Goal: Information Seeking & Learning: Learn about a topic

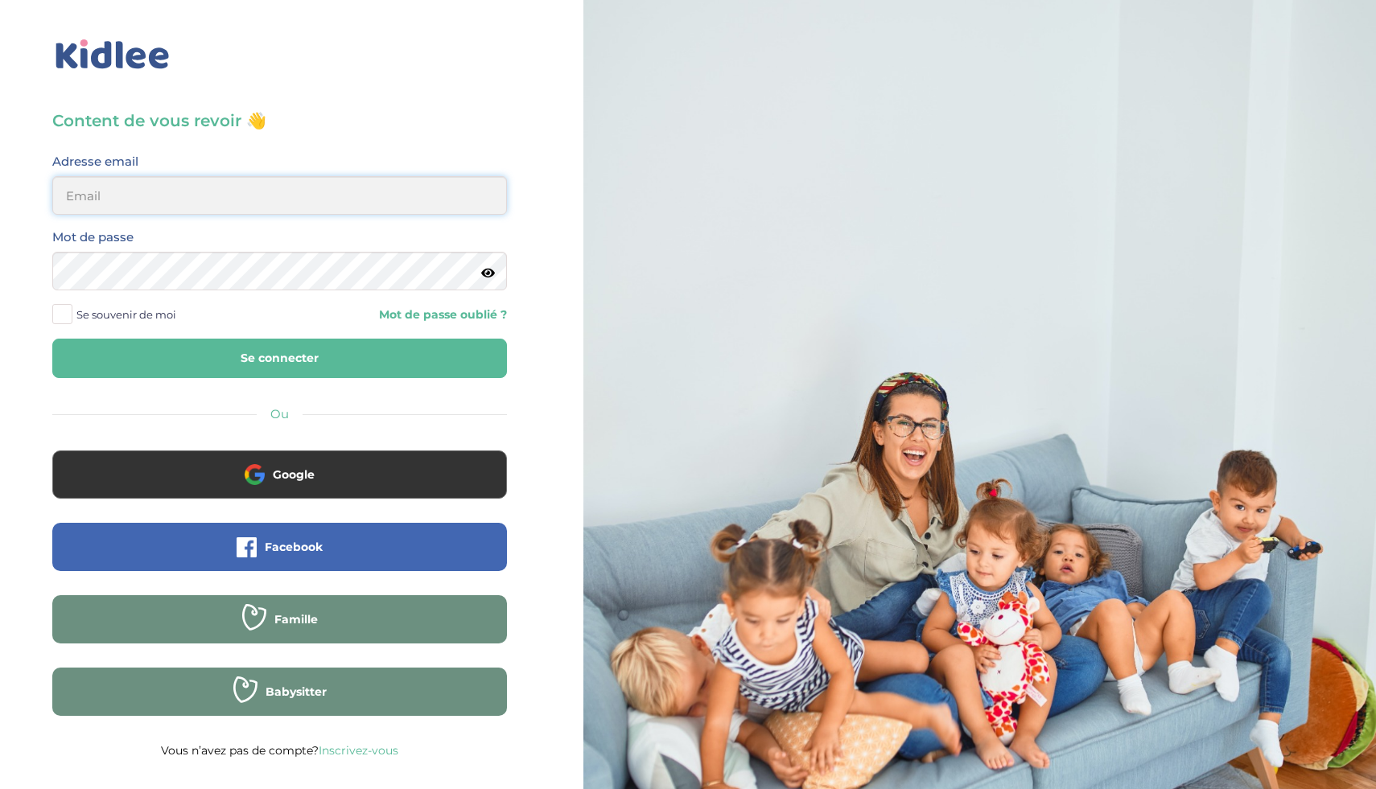
type input "ikramhaloui68@gmail.com"
click at [212, 364] on button "Se connecter" at bounding box center [279, 358] width 454 height 39
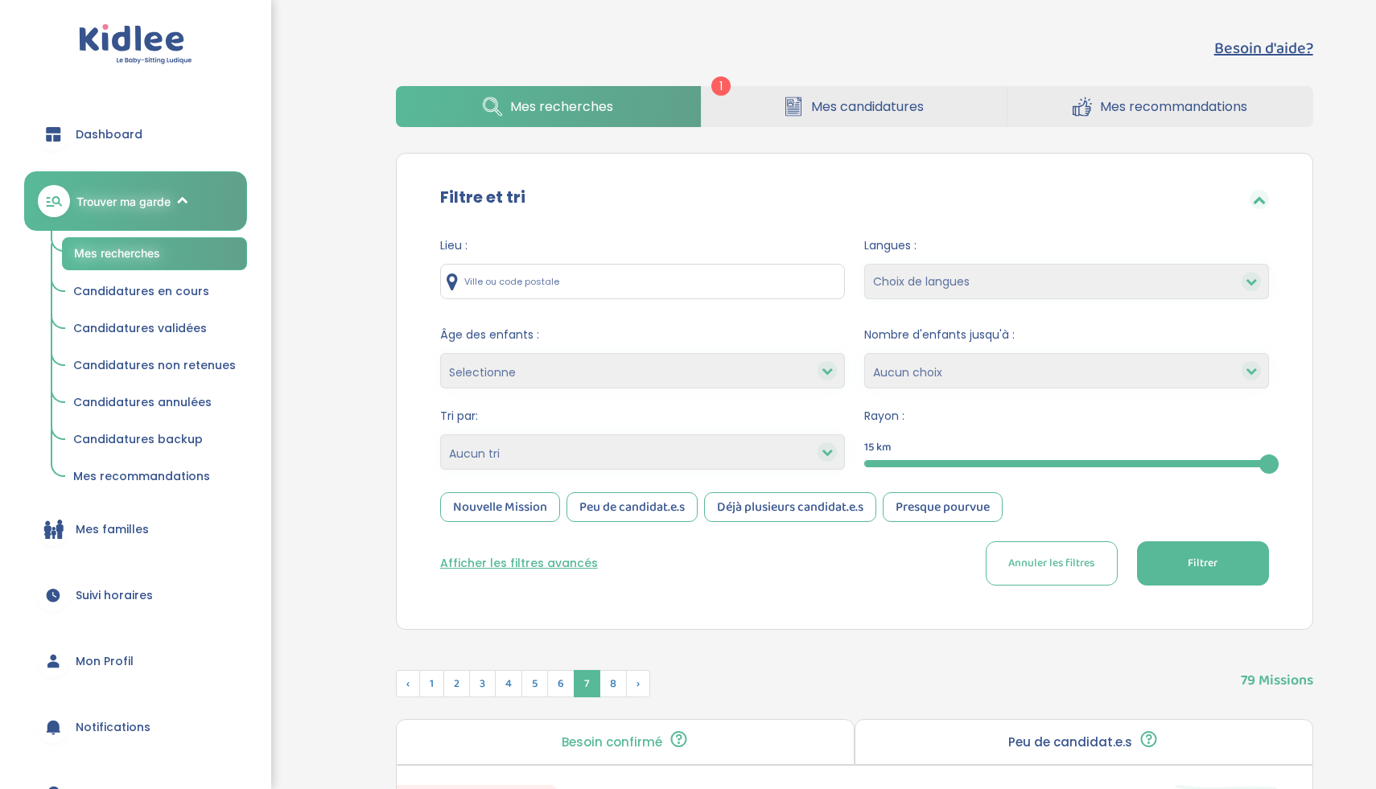
click at [866, 113] on span "Mes candidatures" at bounding box center [867, 107] width 113 height 20
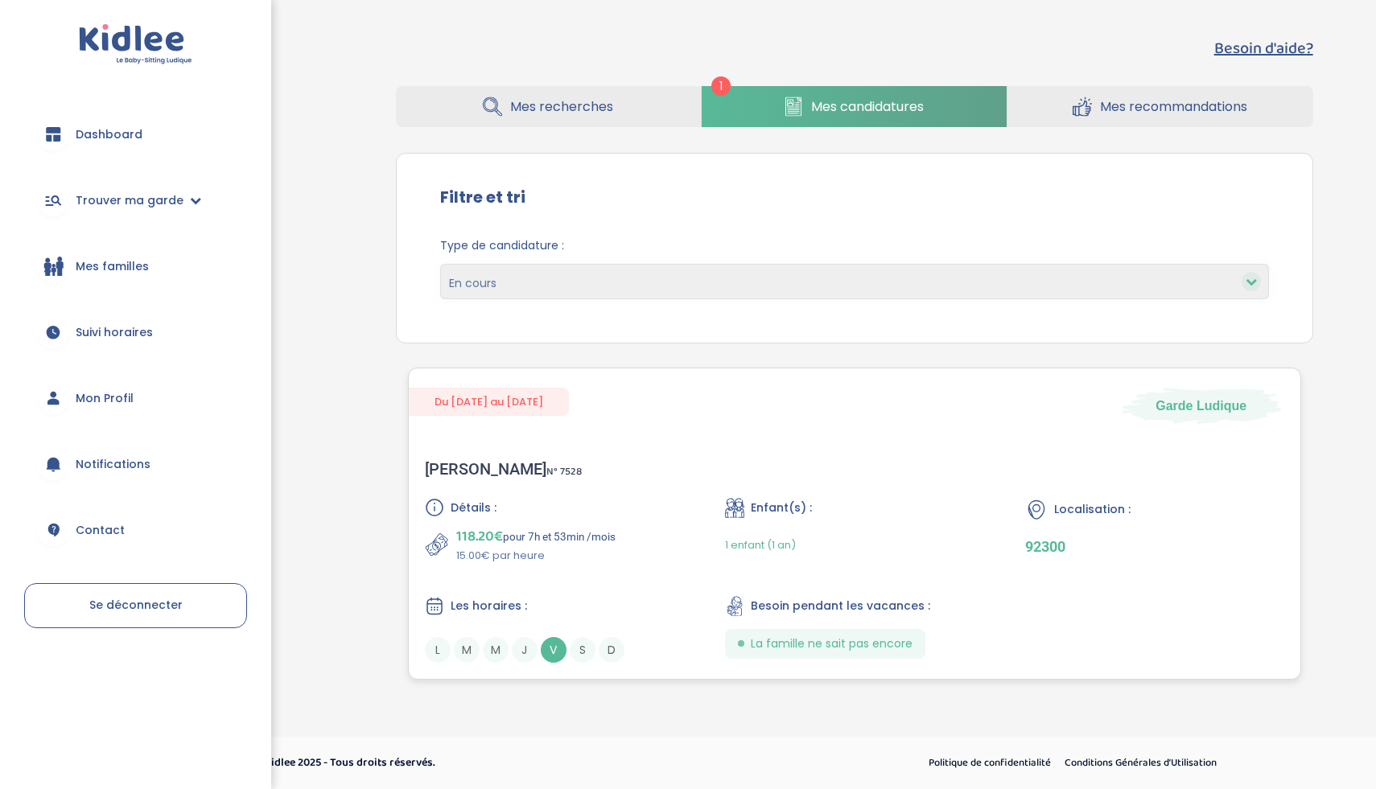
click at [554, 647] on span "V" at bounding box center [554, 650] width 26 height 26
click at [570, 113] on span "Mes recherches" at bounding box center [561, 107] width 103 height 20
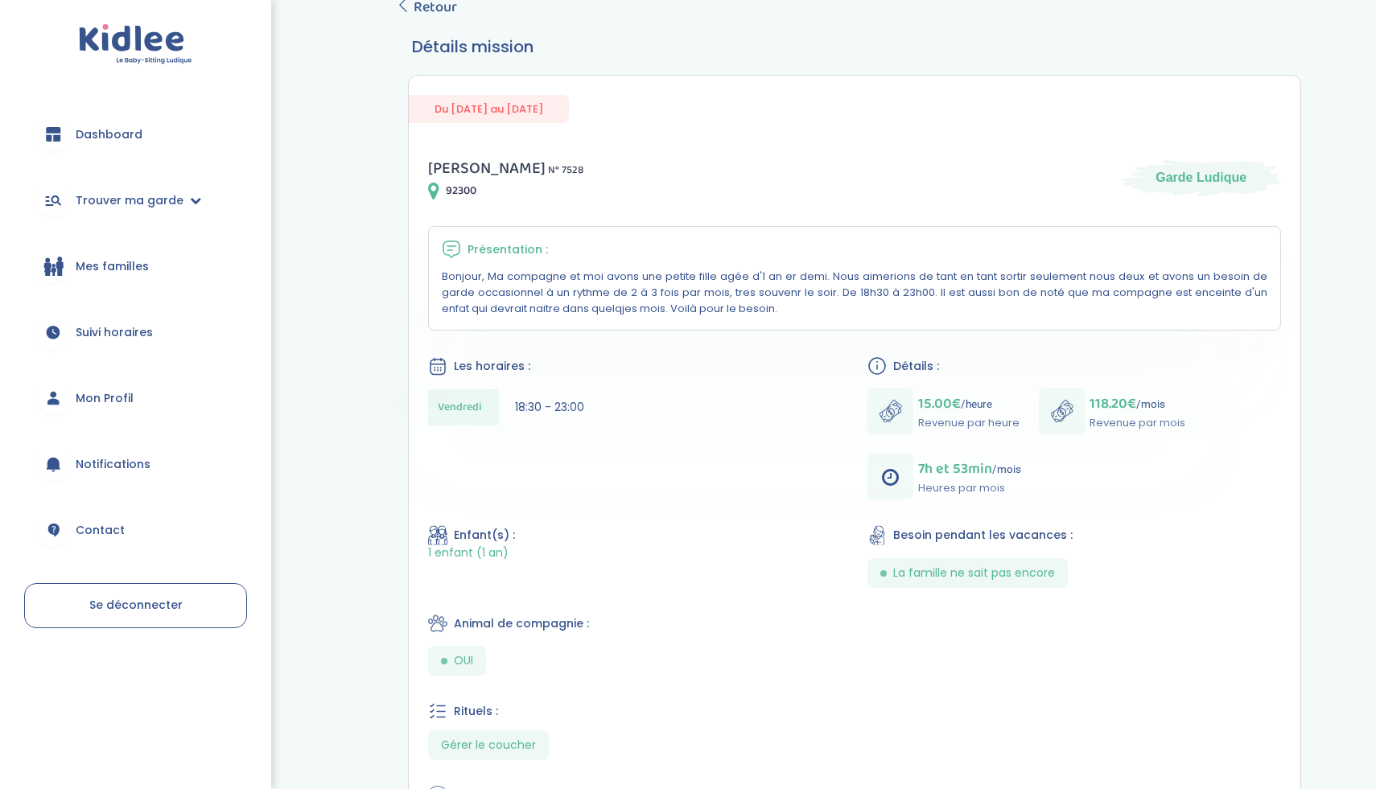
scroll to position [24, 0]
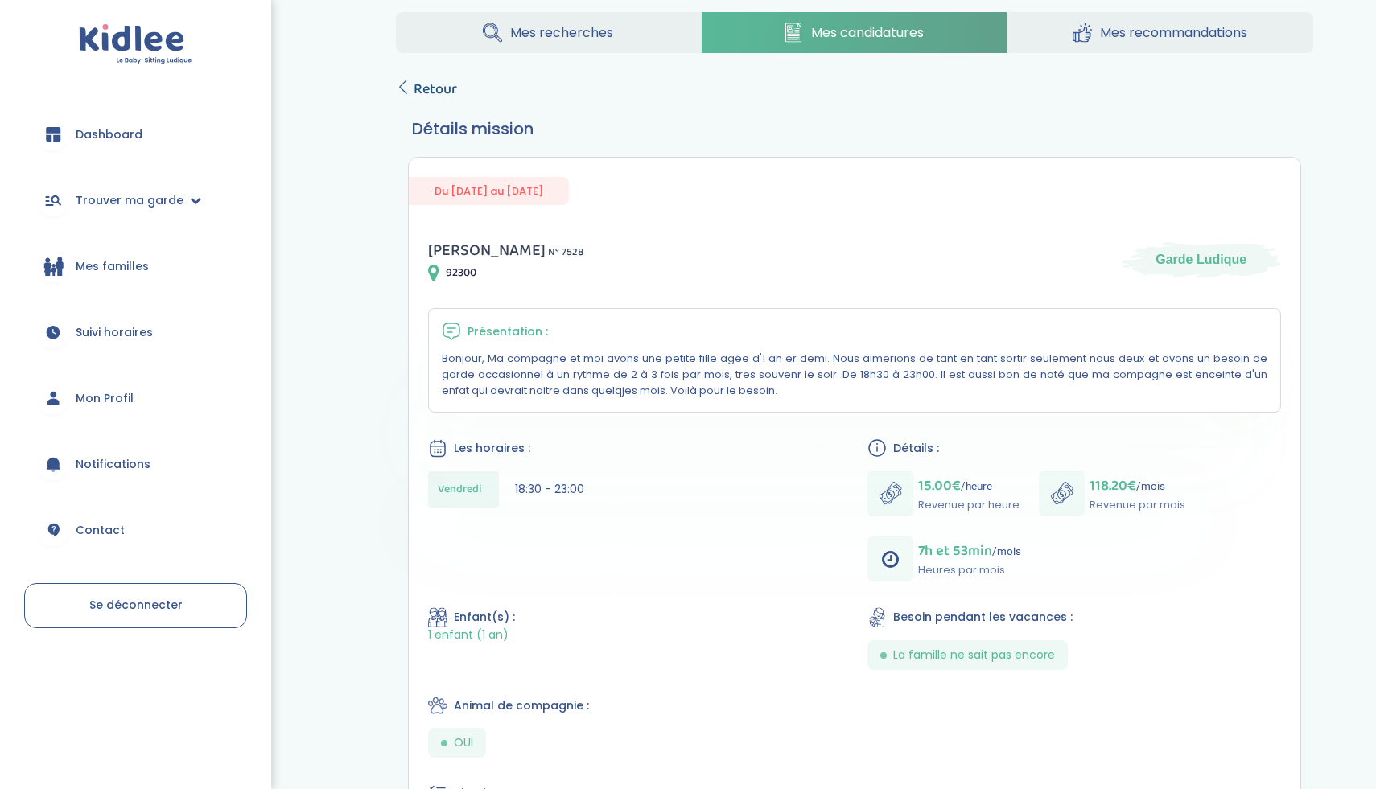
click at [434, 87] on span "Retour" at bounding box center [434, 89] width 43 height 23
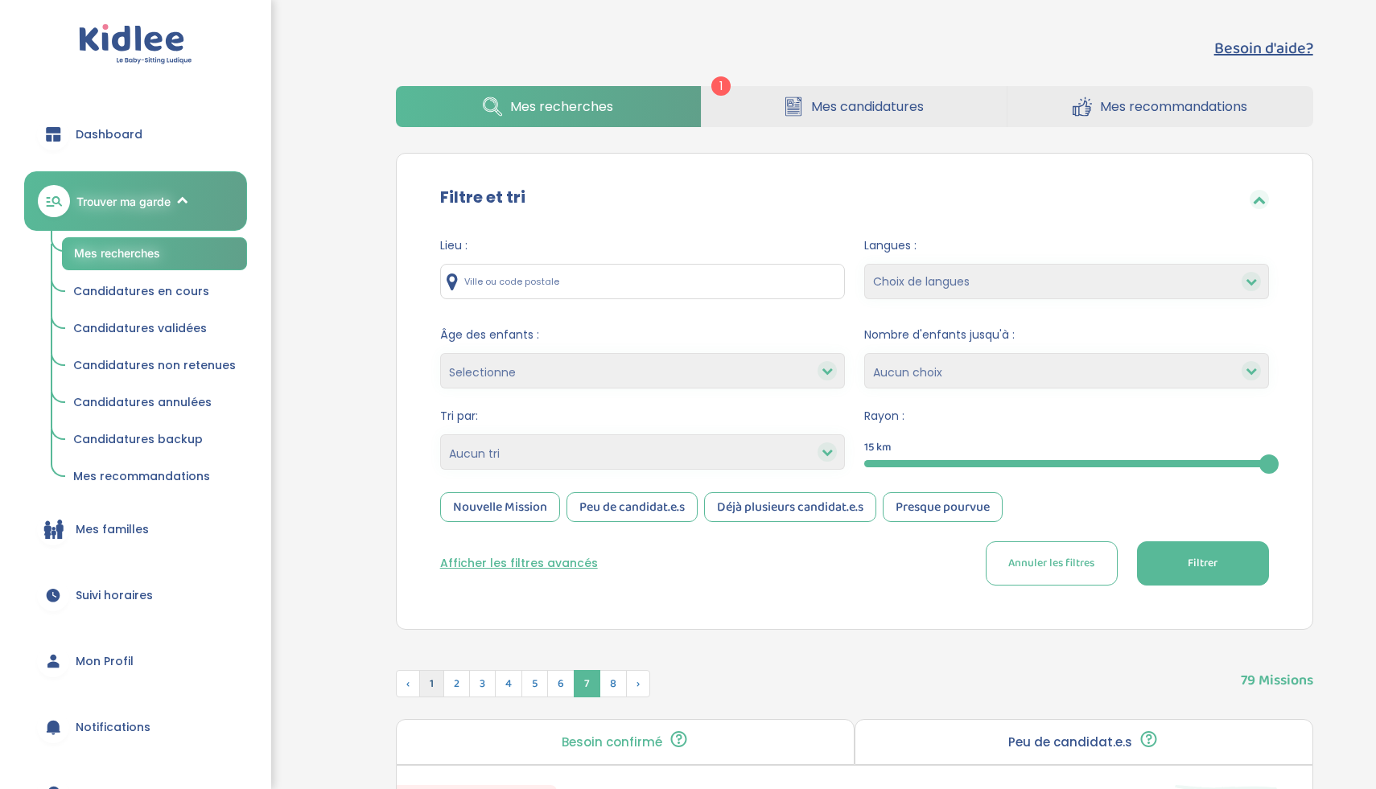
click at [434, 693] on span "1" at bounding box center [431, 683] width 25 height 27
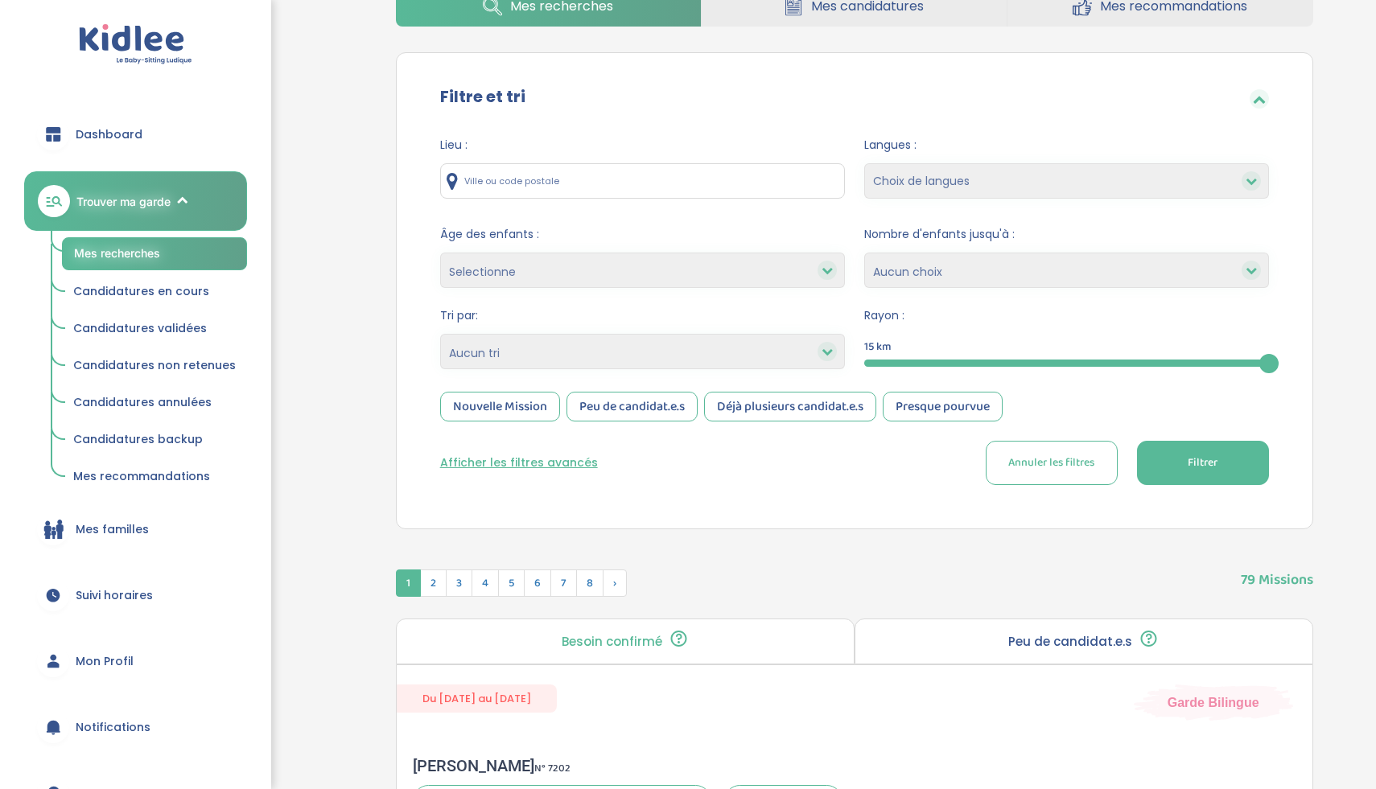
scroll to position [105, 0]
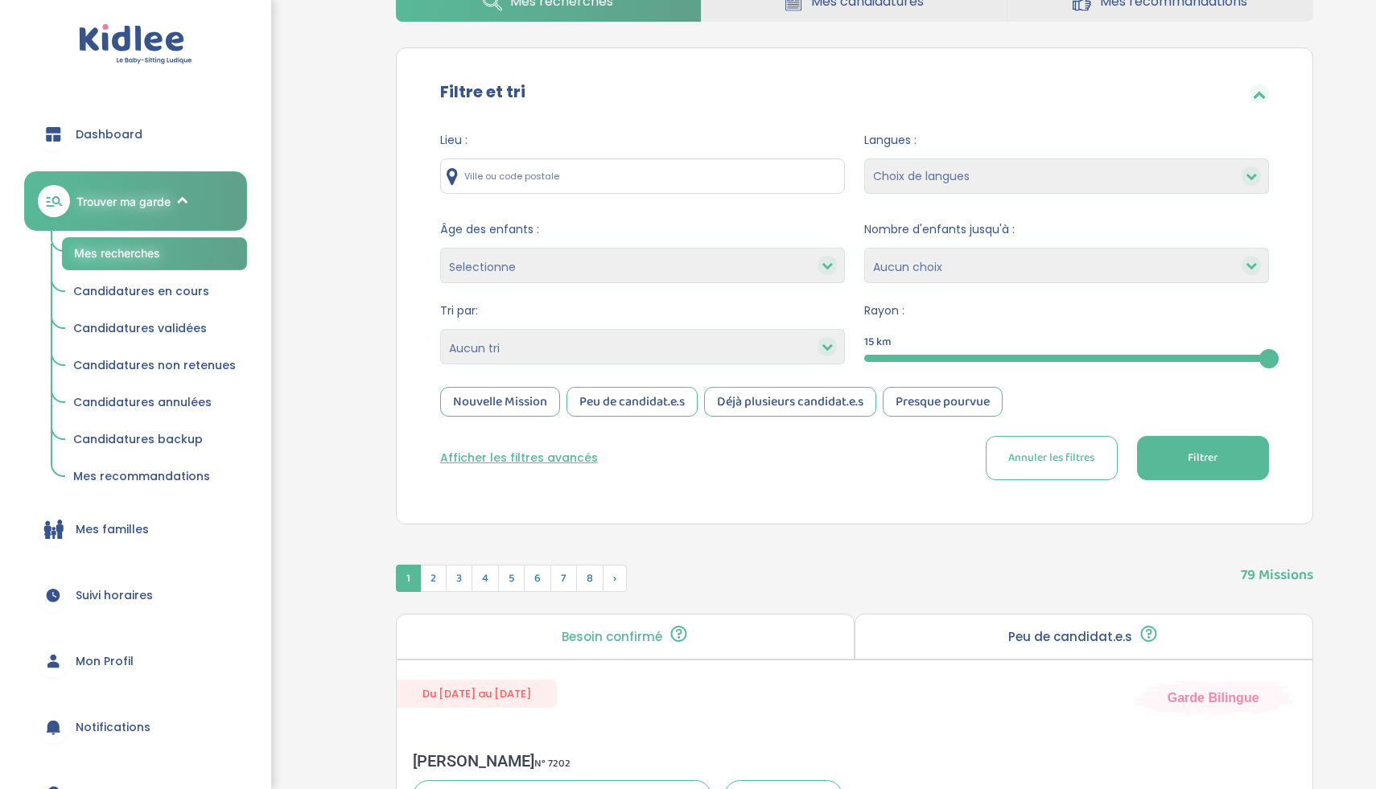
click at [619, 631] on p "Besoin confirmé" at bounding box center [611, 637] width 101 height 13
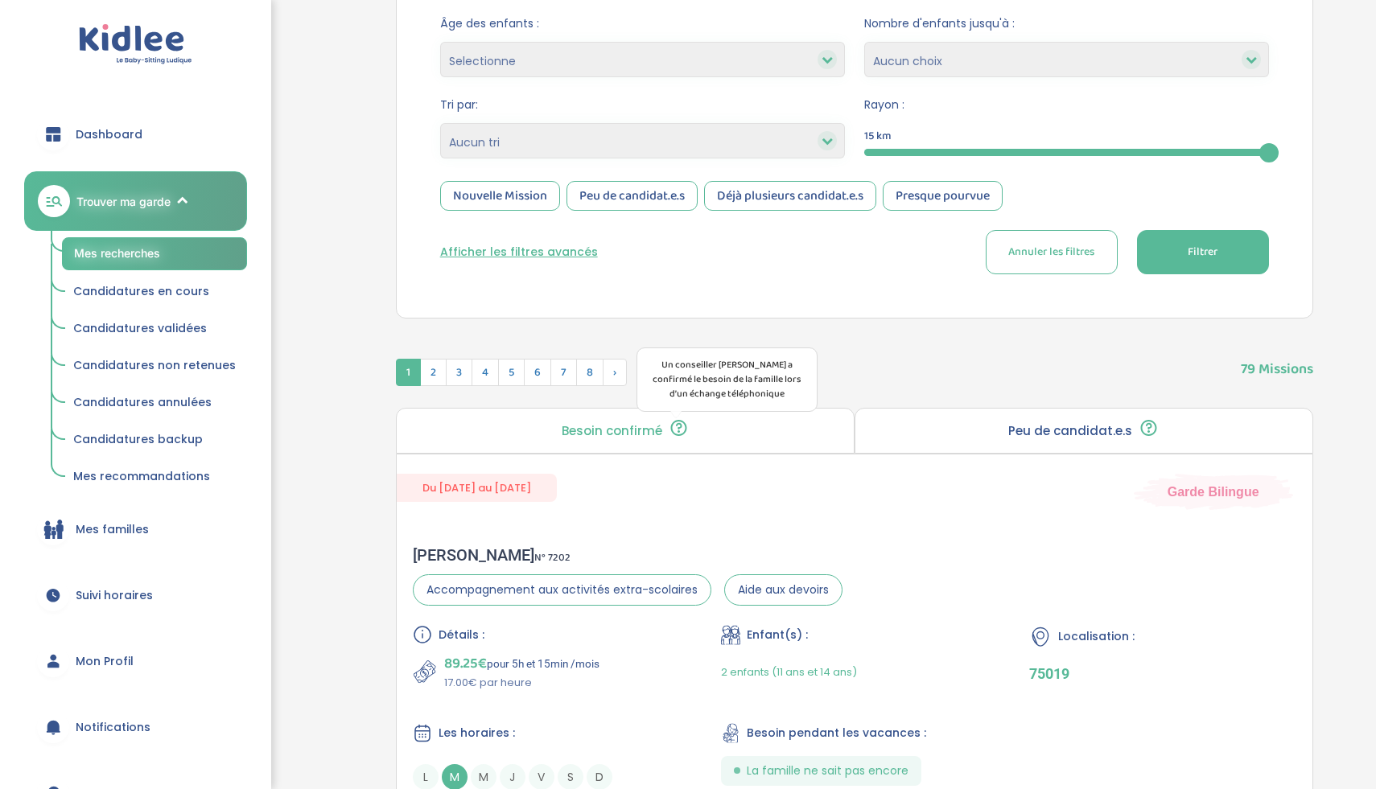
scroll to position [463, 0]
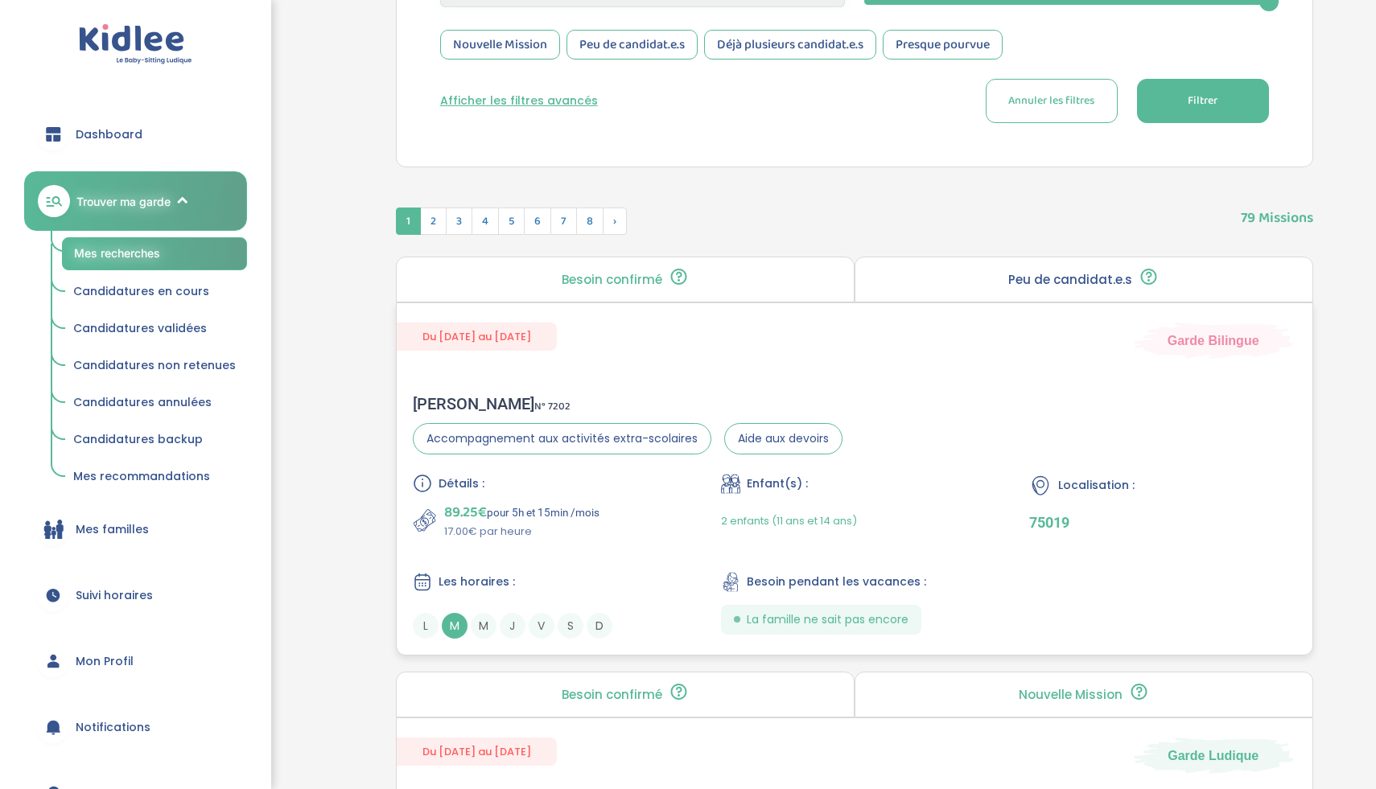
click at [666, 561] on div "Détails : 89.25€ pour 5h et 15min /mois 17.00€ par heure Enfant(s) : 2 enfants …" at bounding box center [854, 556] width 883 height 165
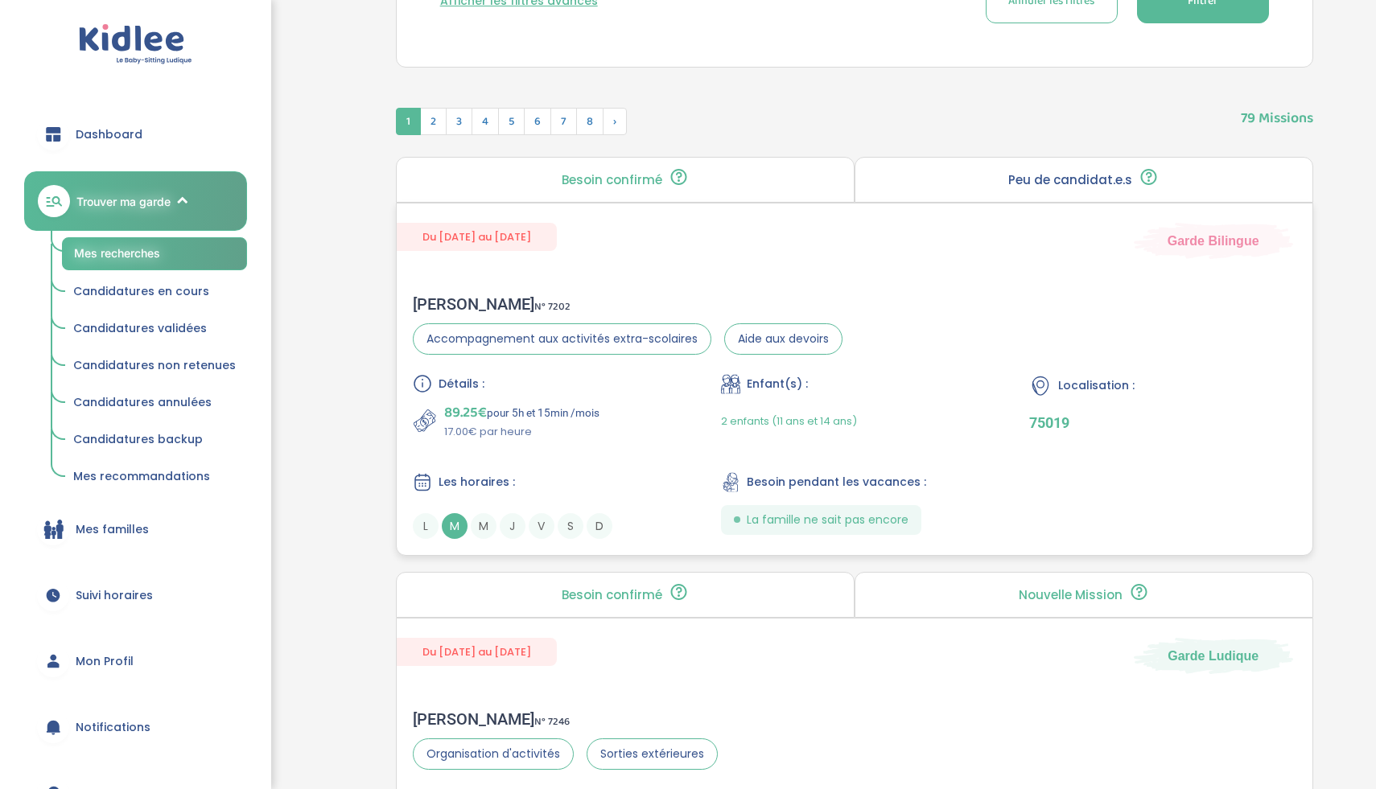
scroll to position [590, 0]
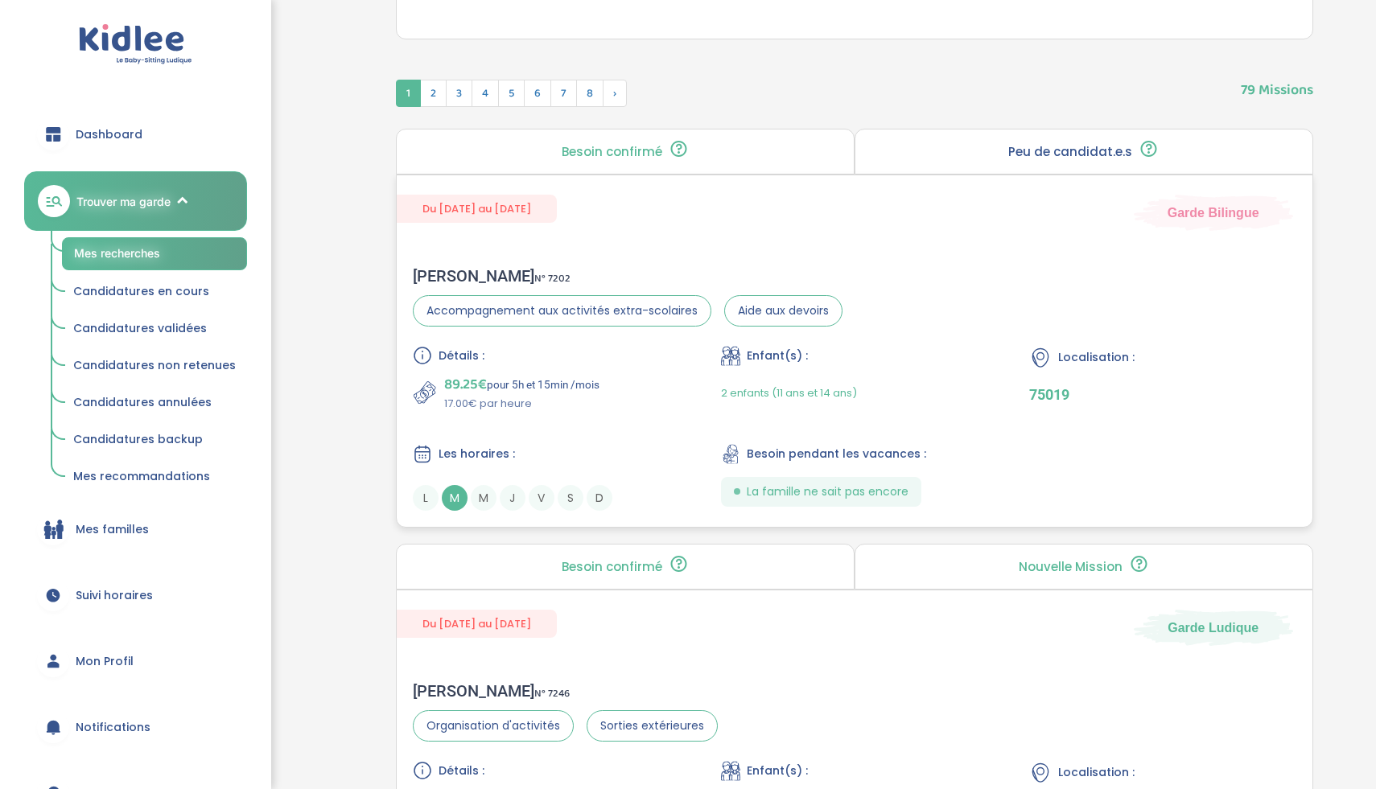
click at [665, 402] on div "89.25€ pour 5h et 15min /mois 17.00€ par heure" at bounding box center [546, 392] width 266 height 39
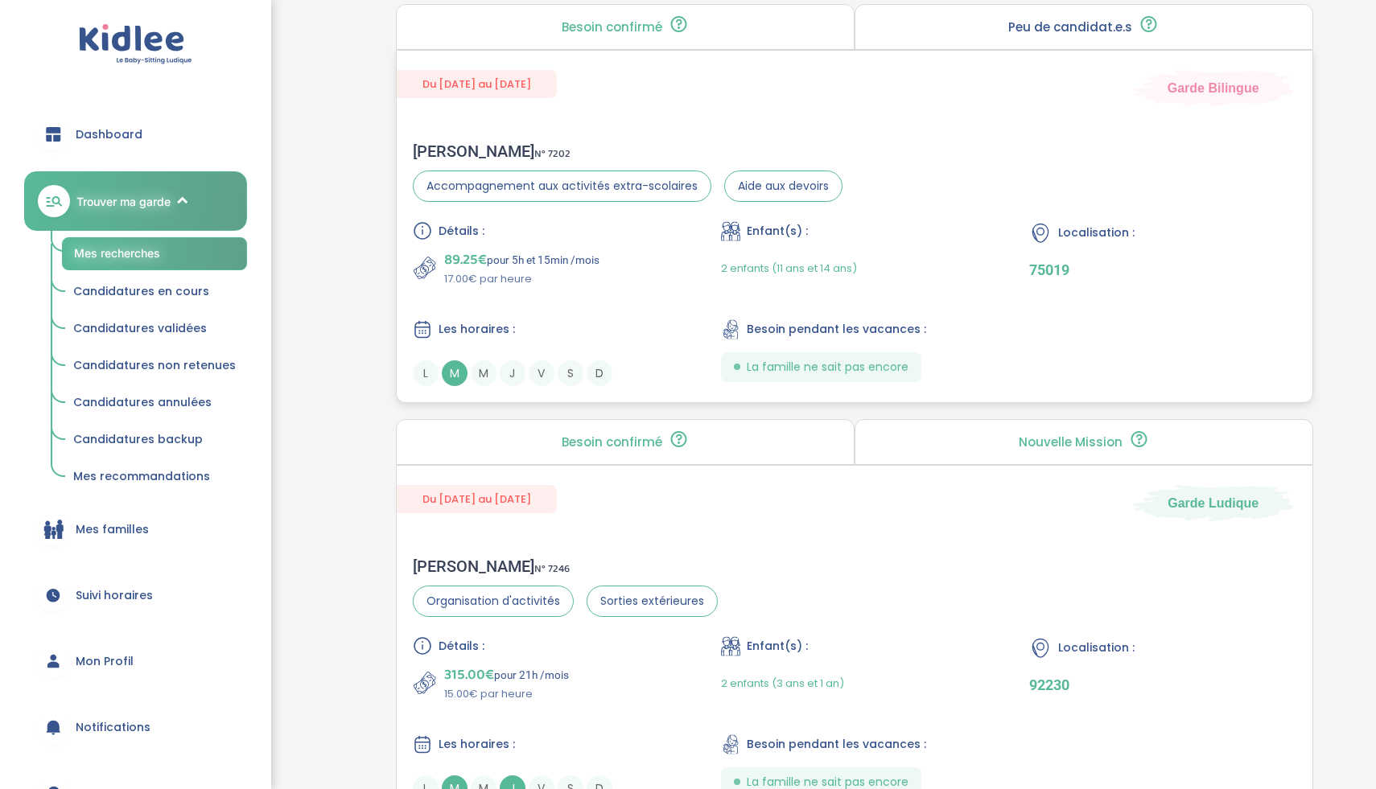
scroll to position [904, 0]
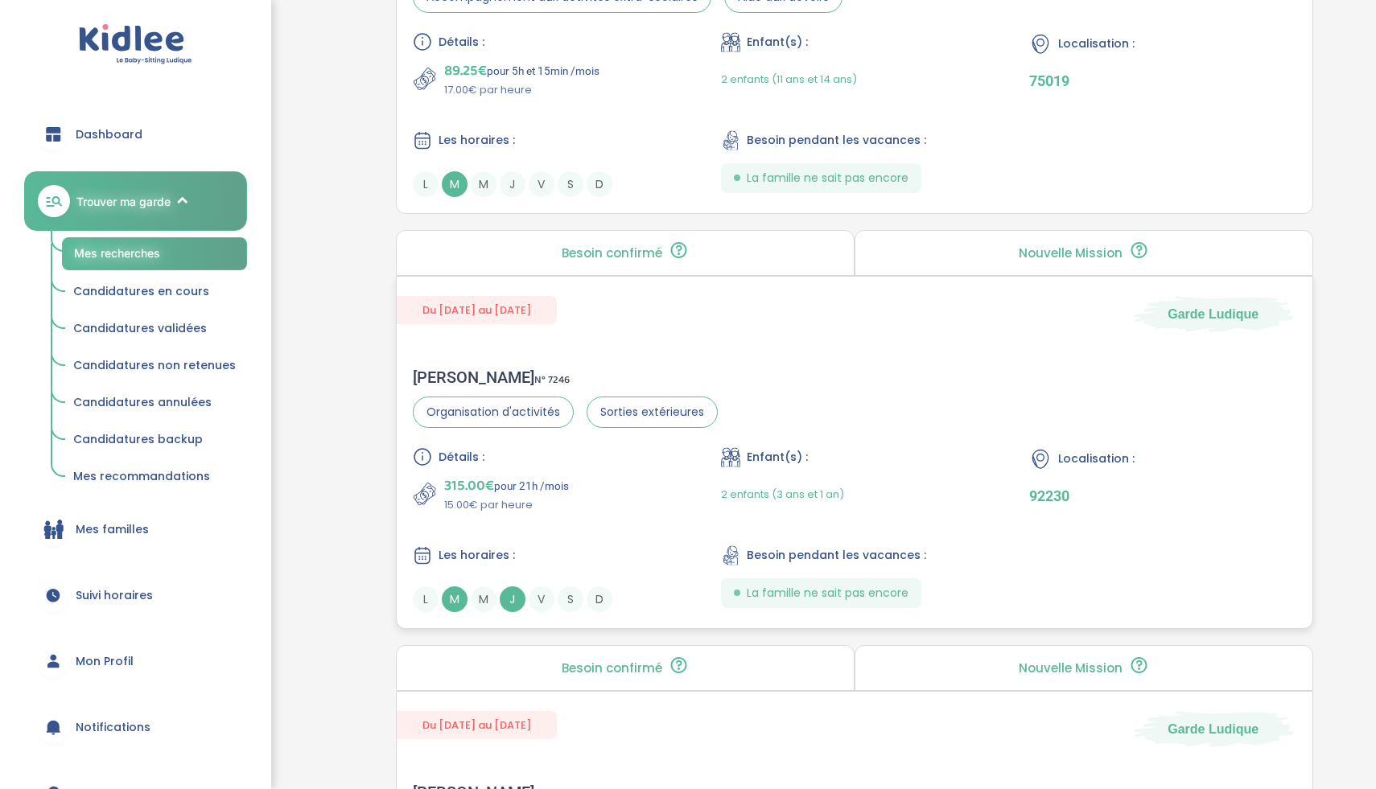
click at [603, 512] on div "315.00€ pour 21h /mois 15.00€ par heure" at bounding box center [546, 494] width 266 height 39
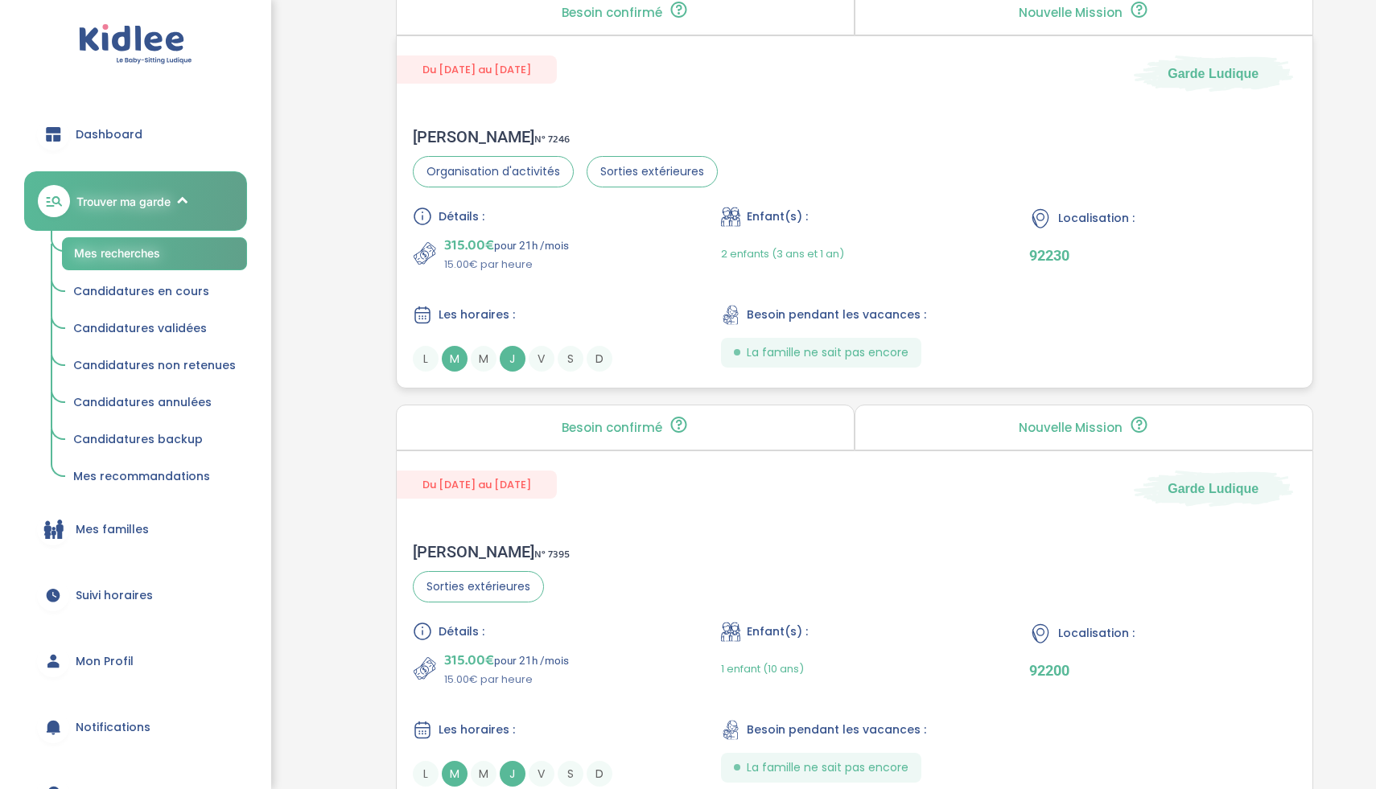
scroll to position [1328, 0]
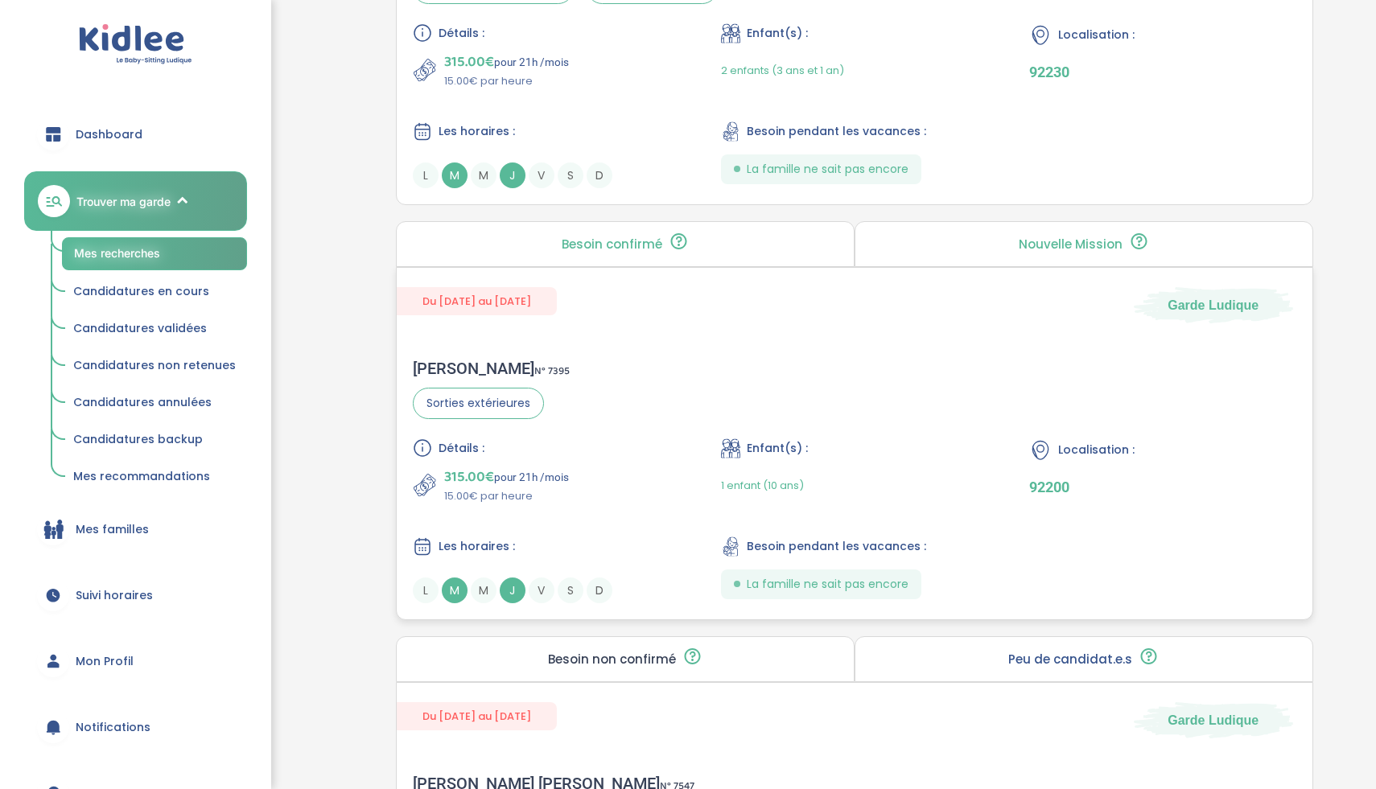
click at [625, 491] on div "315.00€ pour 21h /mois 15.00€ par heure" at bounding box center [546, 485] width 266 height 39
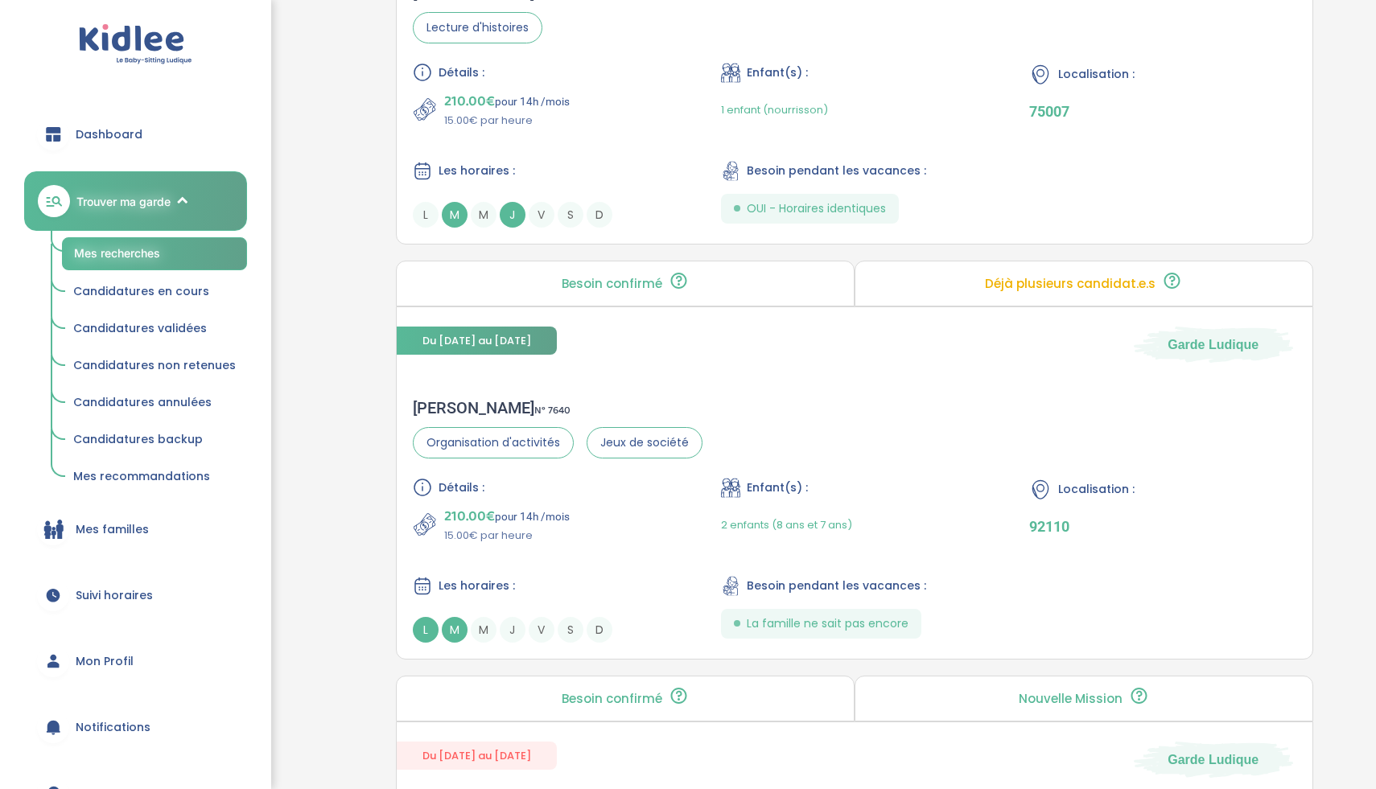
scroll to position [2969, 0]
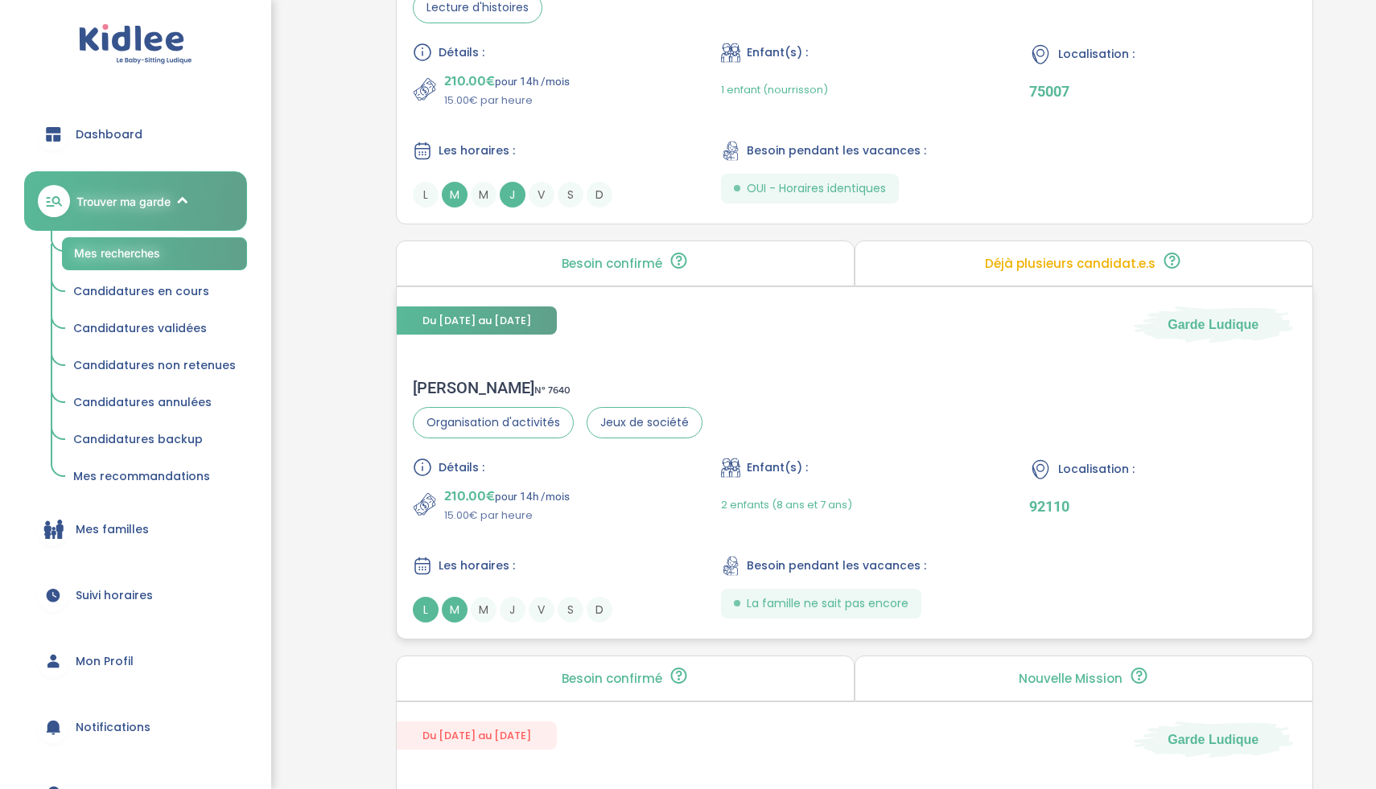
click at [655, 510] on div "210.00€ pour 14h /mois 15.00€ par heure" at bounding box center [546, 504] width 266 height 39
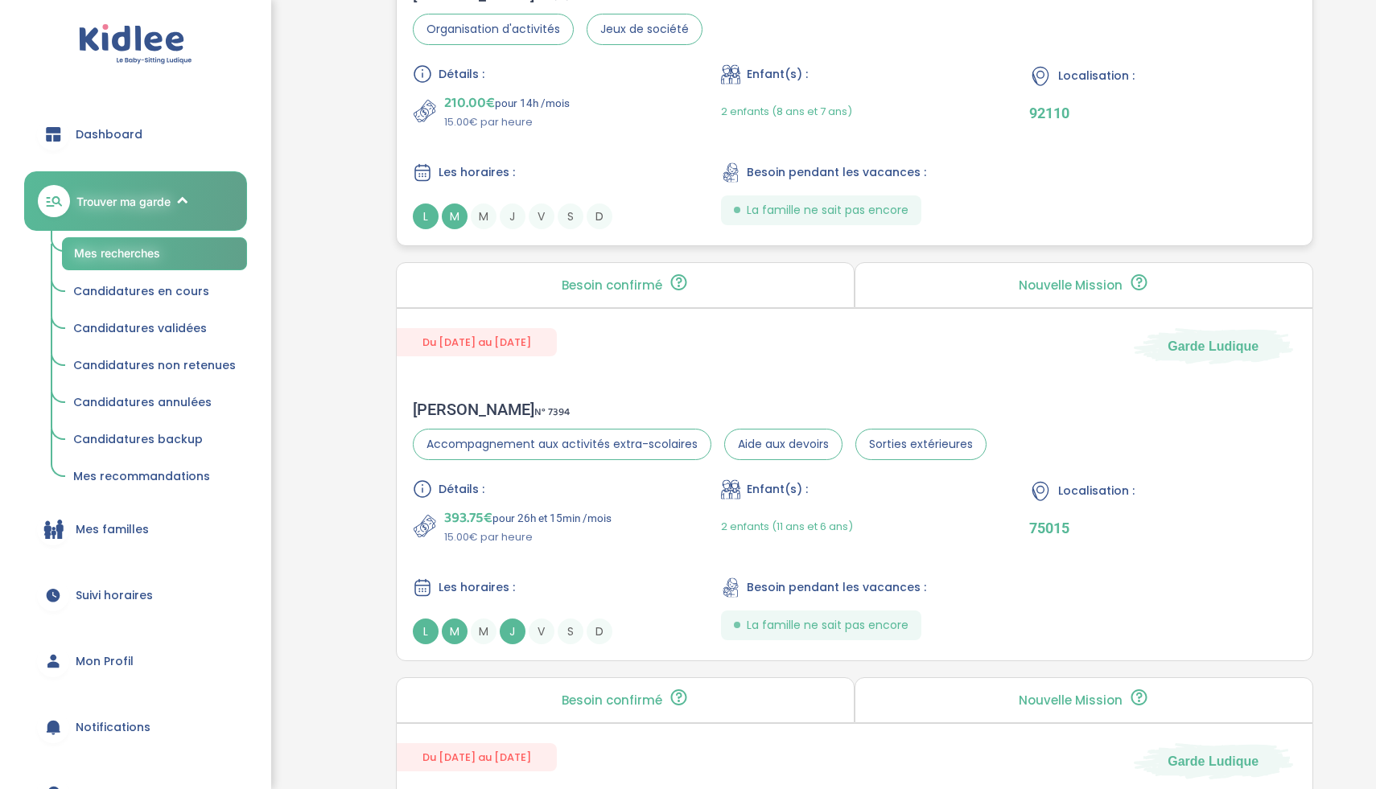
scroll to position [3707, 0]
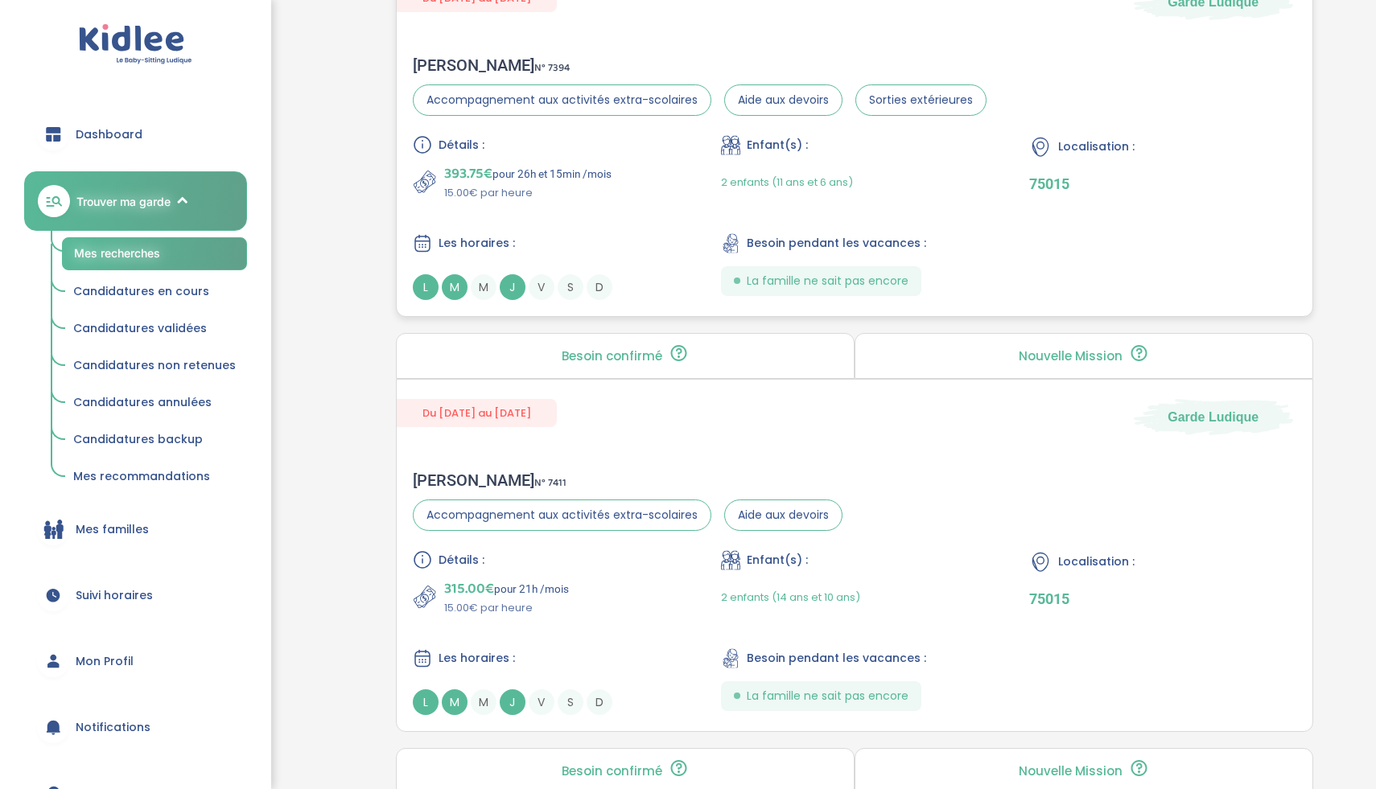
click at [689, 236] on div "Détails : 393.75€ pour 26h et 15min /mois 15.00€ par heure Enfant(s) : 2 enfant…" at bounding box center [854, 217] width 883 height 165
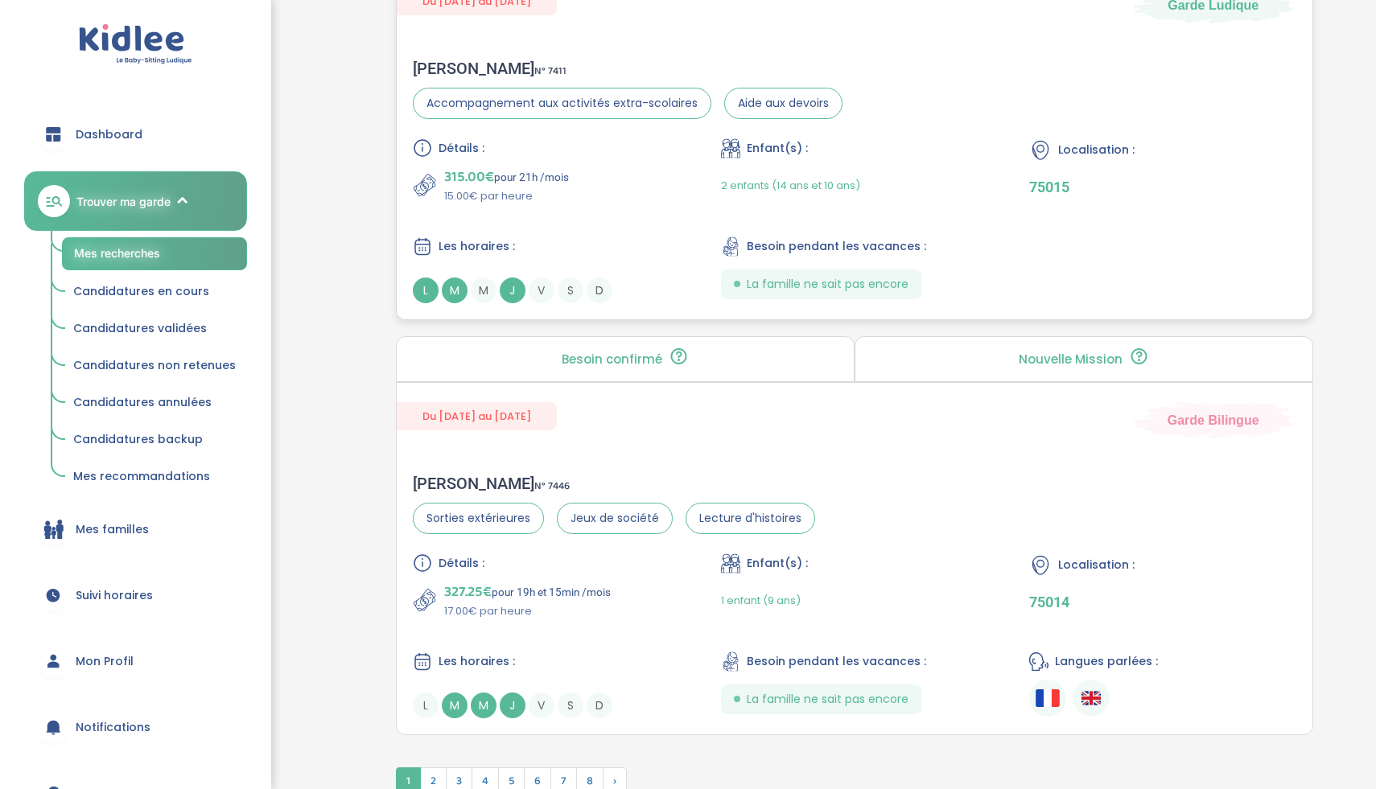
scroll to position [4250, 0]
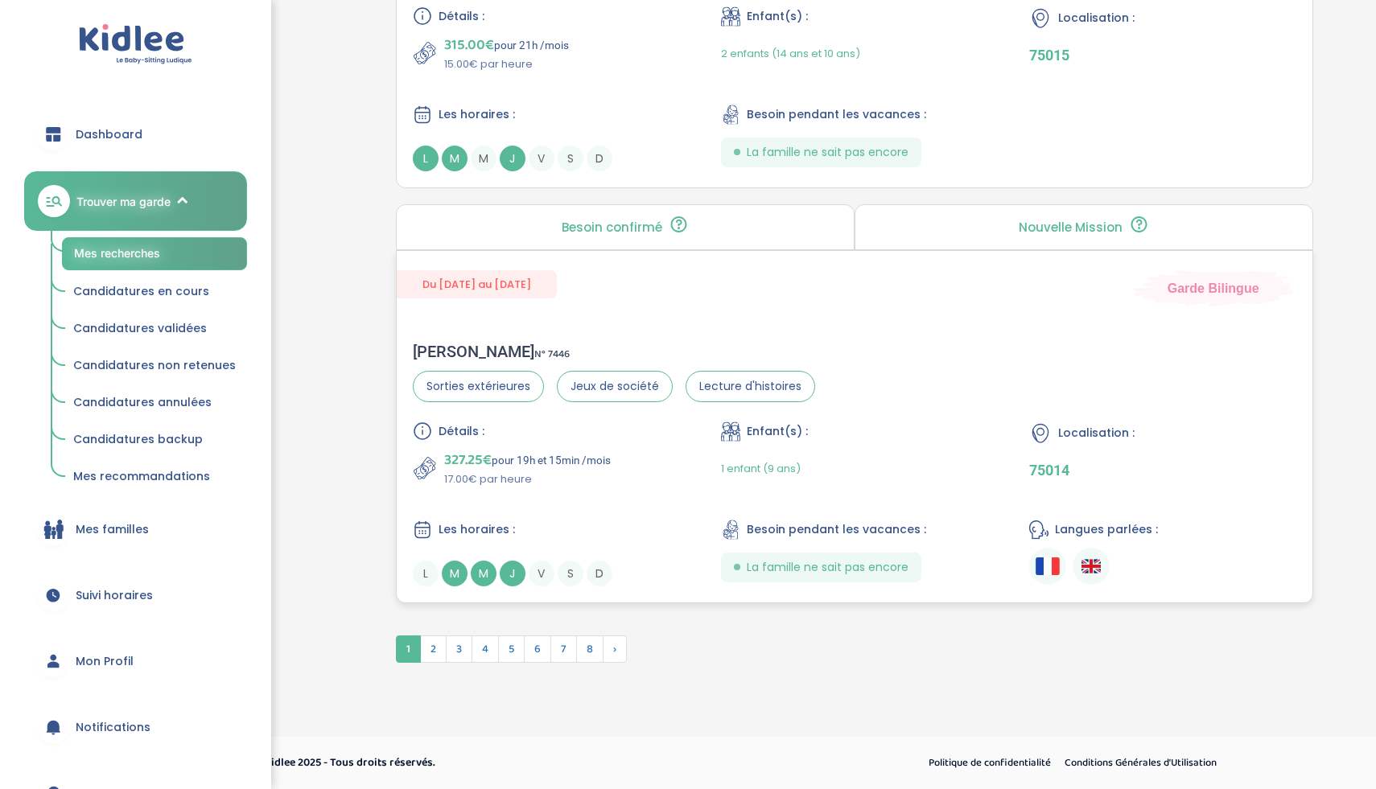
click at [656, 475] on div "327.25€ pour 19h et 15min /mois 17.00€ par heure" at bounding box center [546, 468] width 266 height 39
click at [441, 657] on span "2" at bounding box center [433, 648] width 27 height 27
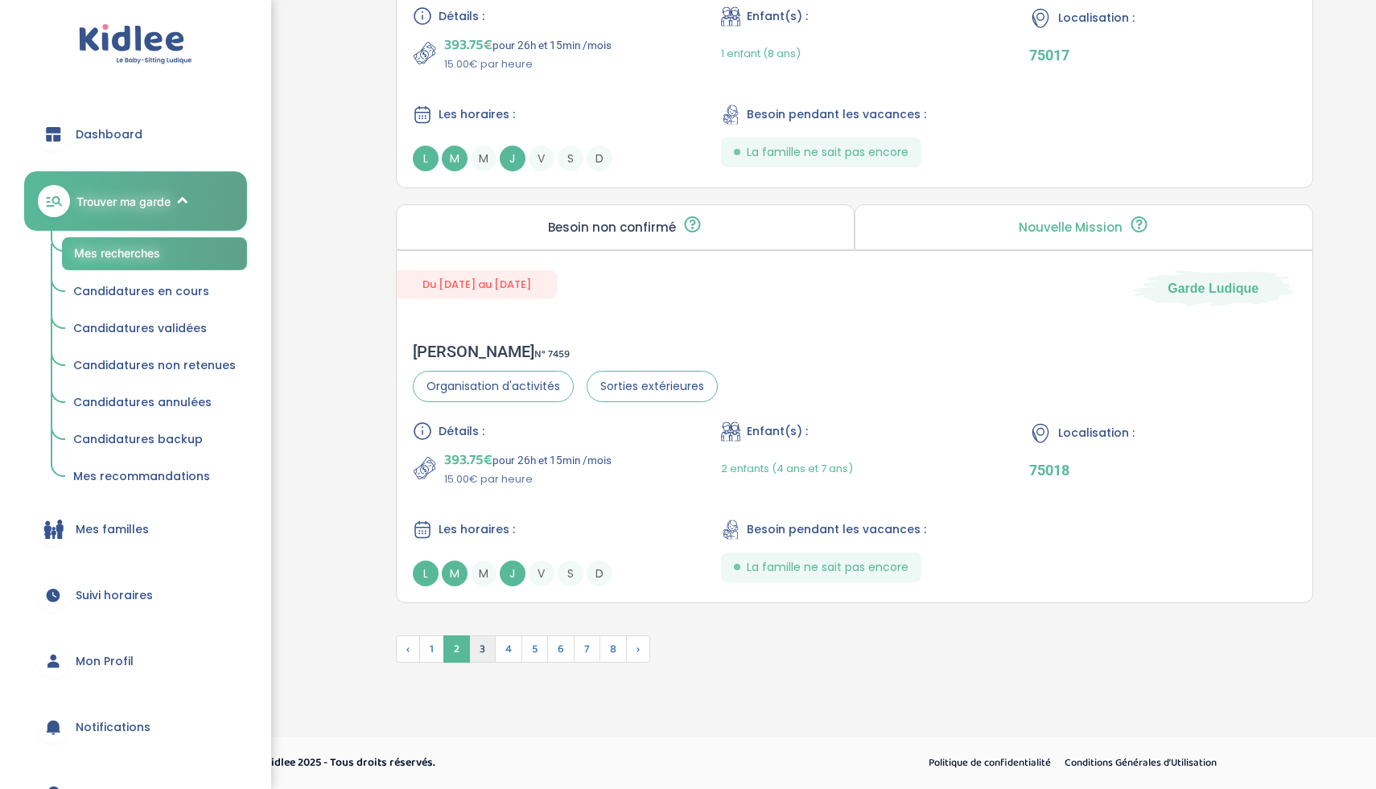
click at [485, 660] on span "3" at bounding box center [482, 648] width 27 height 27
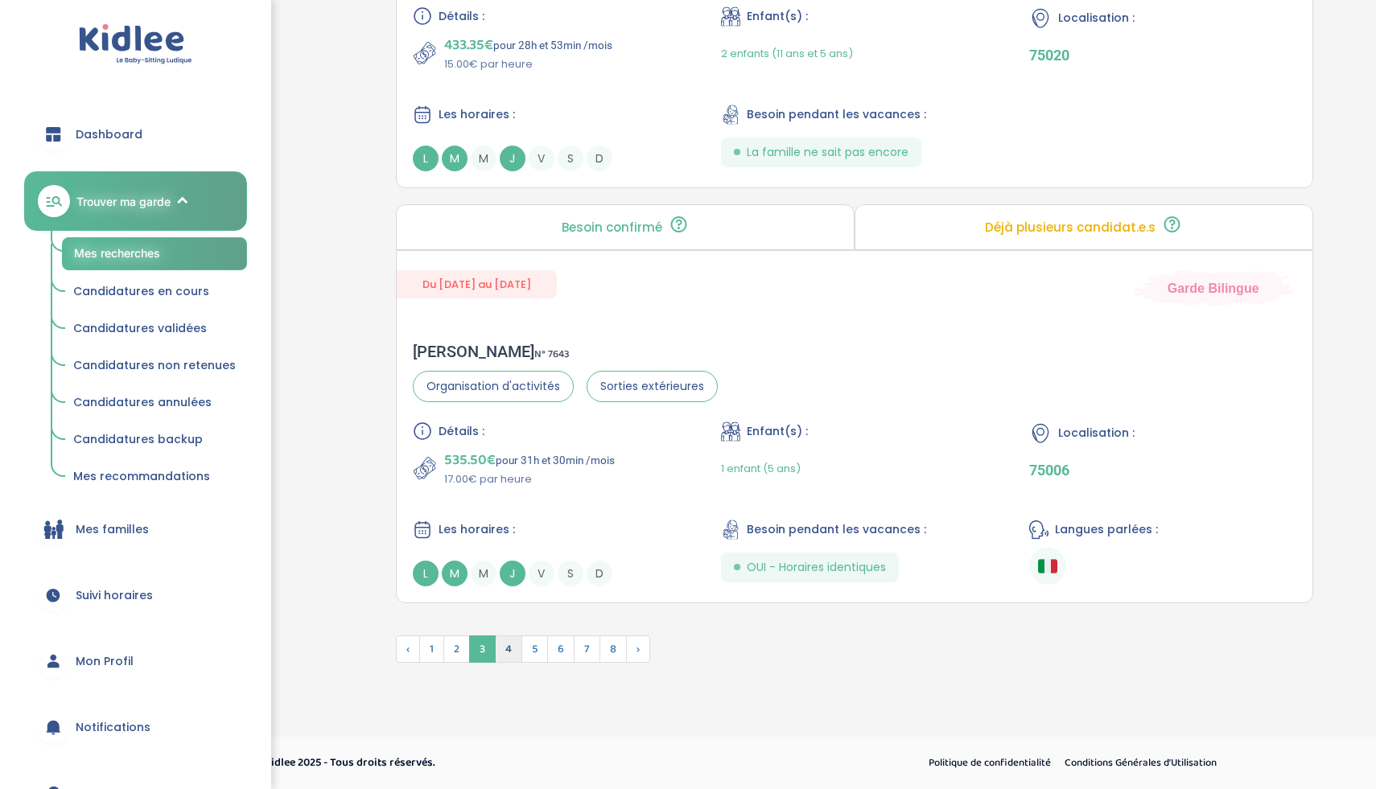
click at [505, 653] on span "4" at bounding box center [508, 648] width 27 height 27
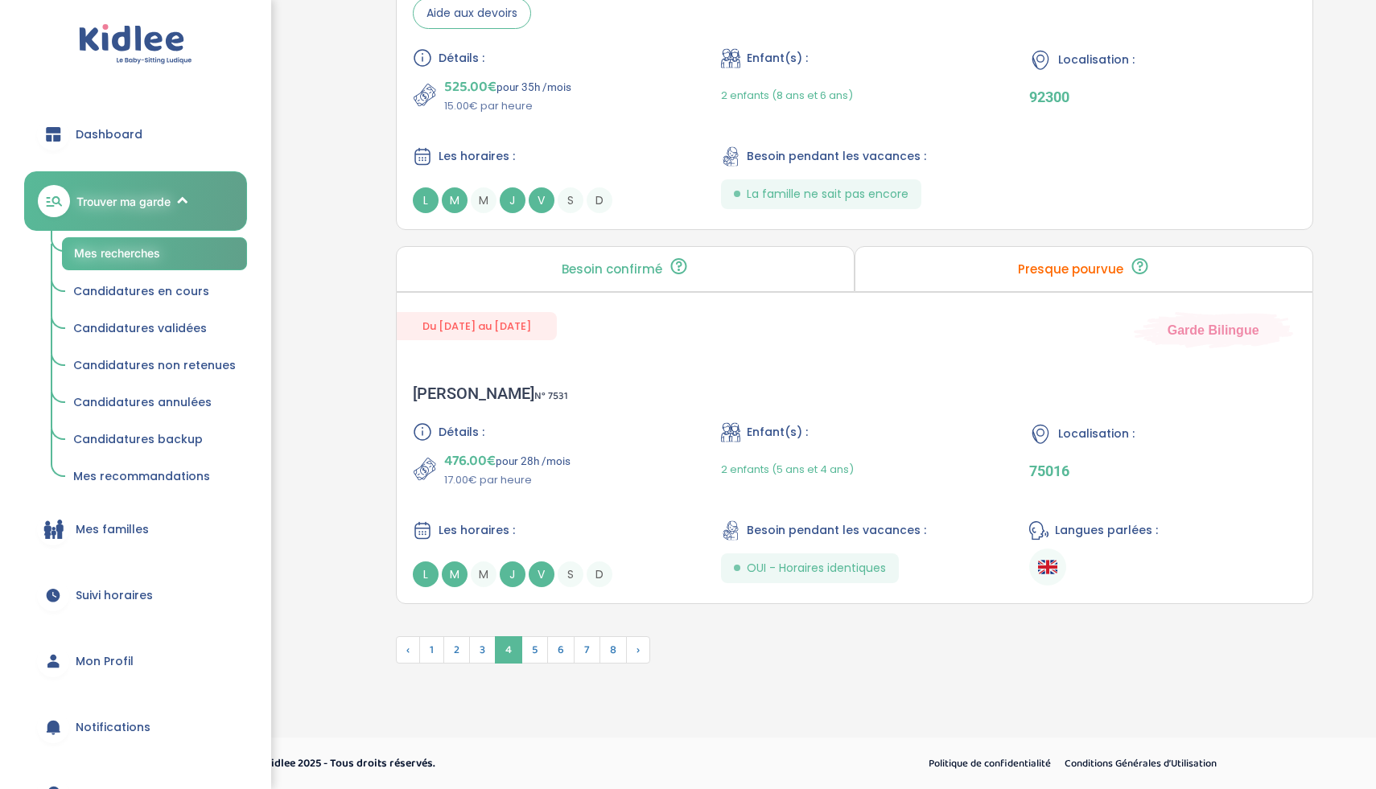
scroll to position [4257, 0]
click at [539, 656] on span "5" at bounding box center [534, 648] width 27 height 27
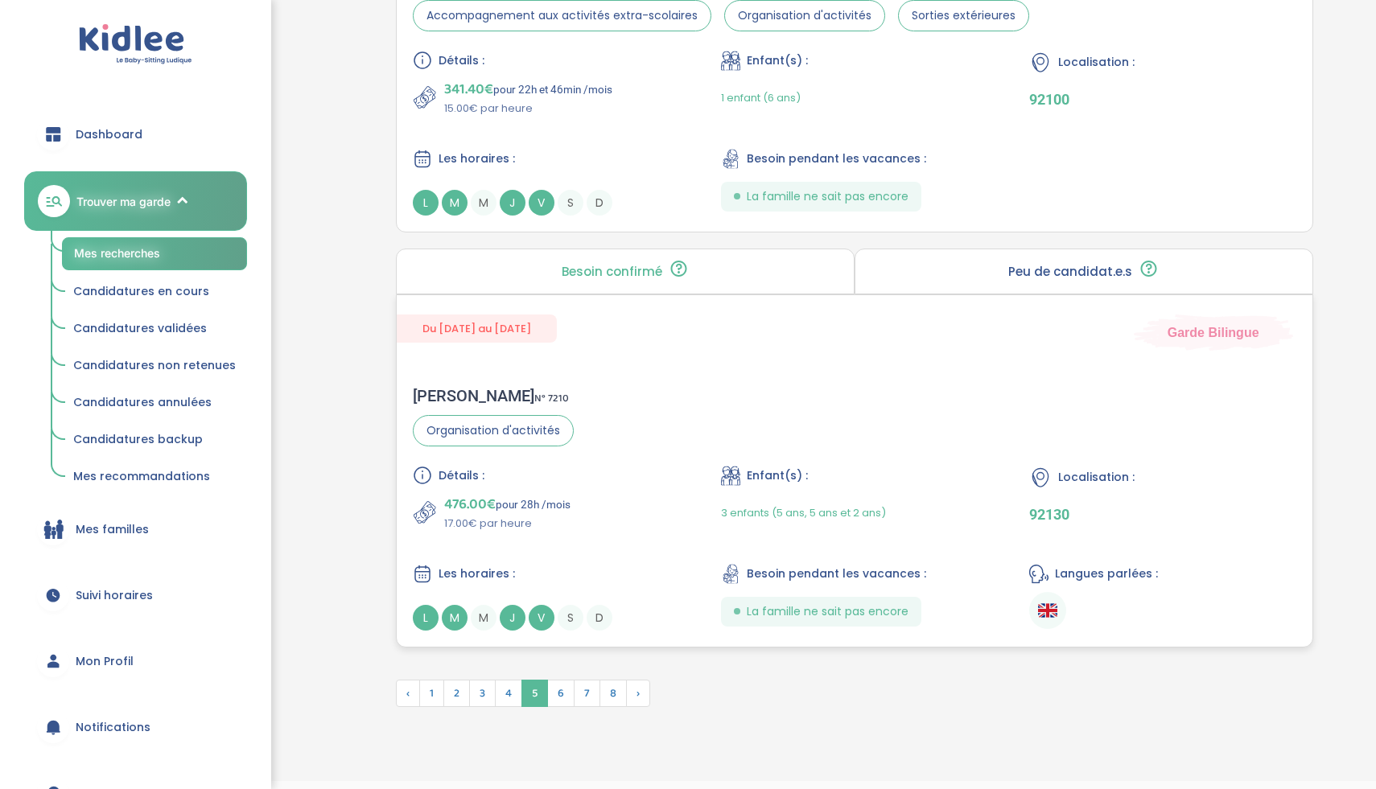
click at [605, 466] on div "Détails :" at bounding box center [546, 475] width 266 height 19
click at [611, 680] on span "8" at bounding box center [612, 693] width 27 height 27
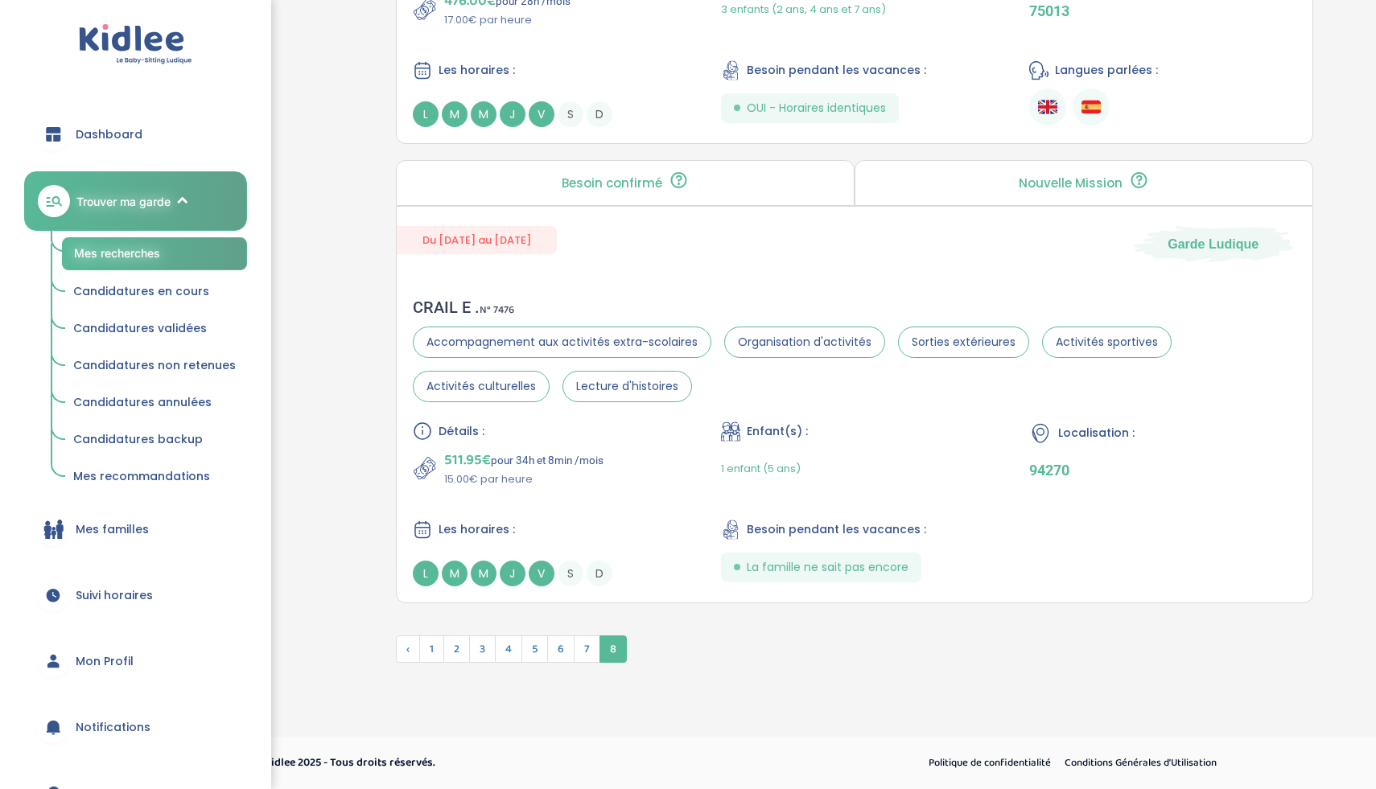
scroll to position [3839, 0]
click at [681, 463] on div "Détails : 511.95€ pour 34h et 8min /mois 15.00€ par heure Enfant(s) : 1 enfant …" at bounding box center [854, 503] width 883 height 165
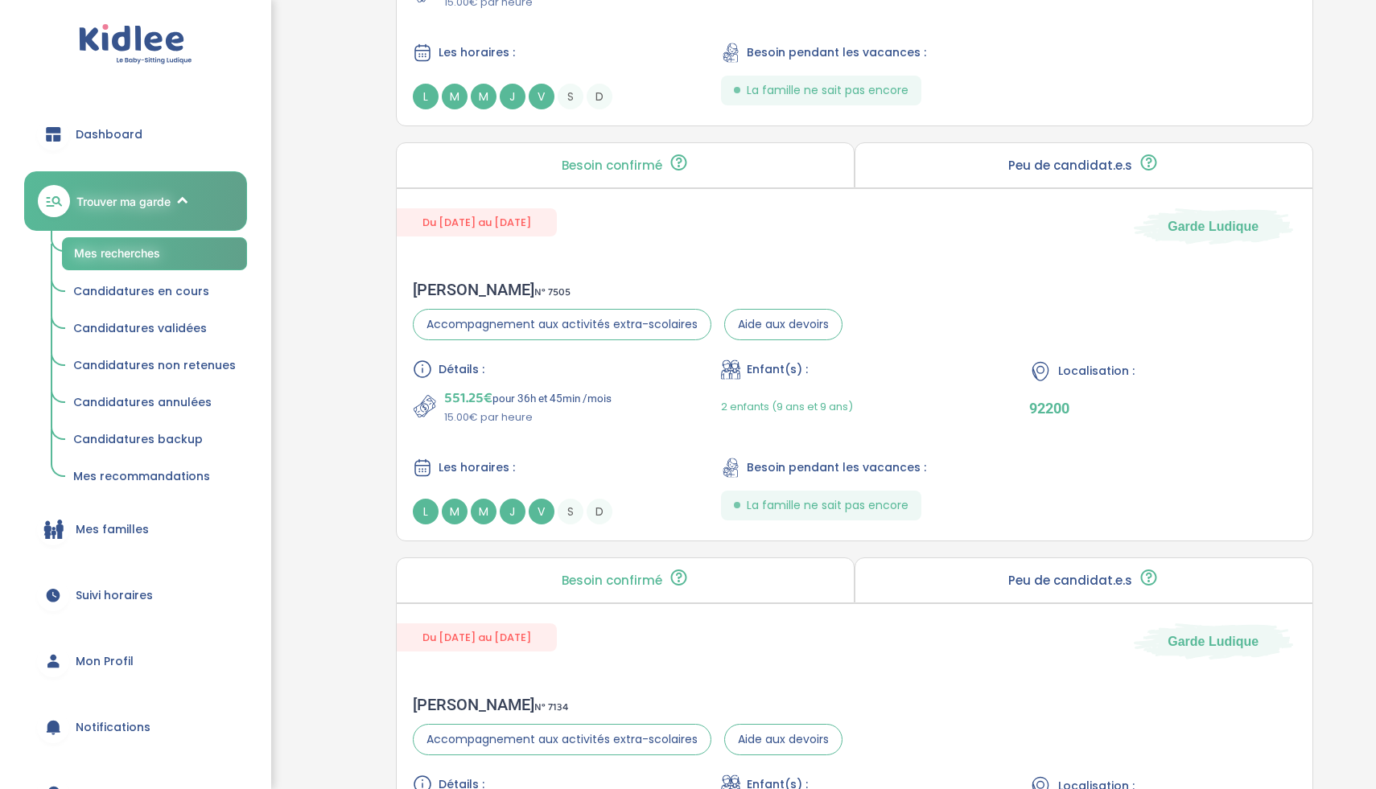
scroll to position [2561, 0]
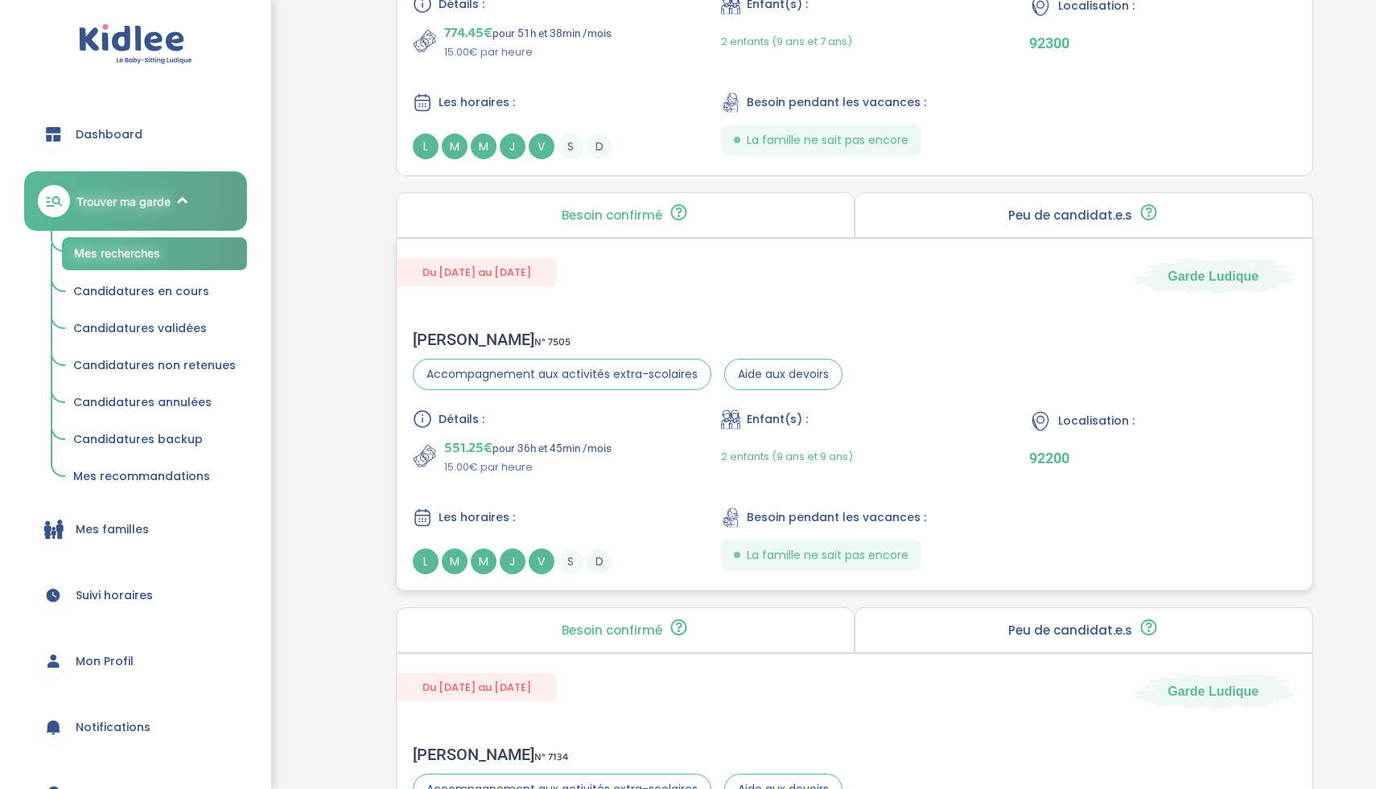
click at [639, 447] on div "551.25€ pour 36h et 45min /mois 15.00€ par heure" at bounding box center [546, 456] width 266 height 39
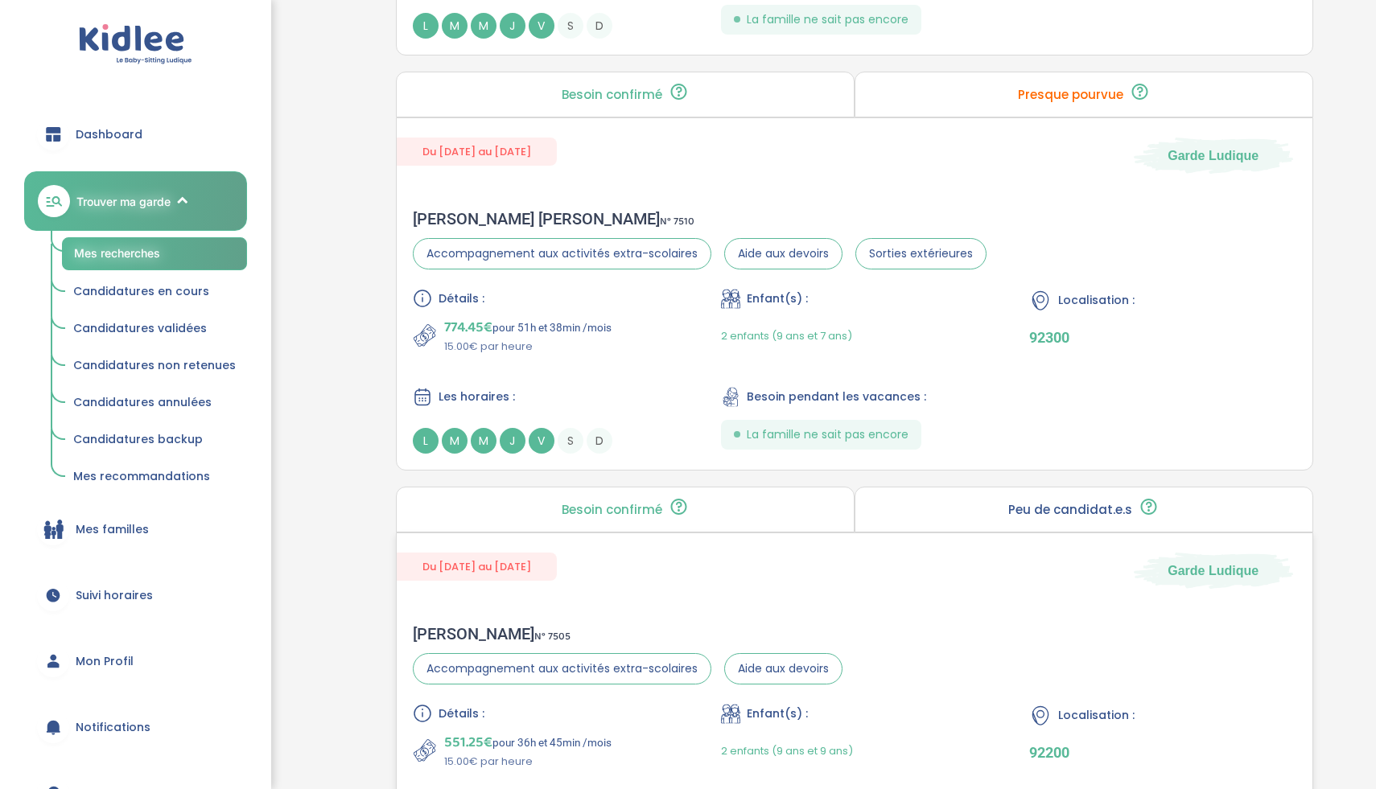
scroll to position [2241, 0]
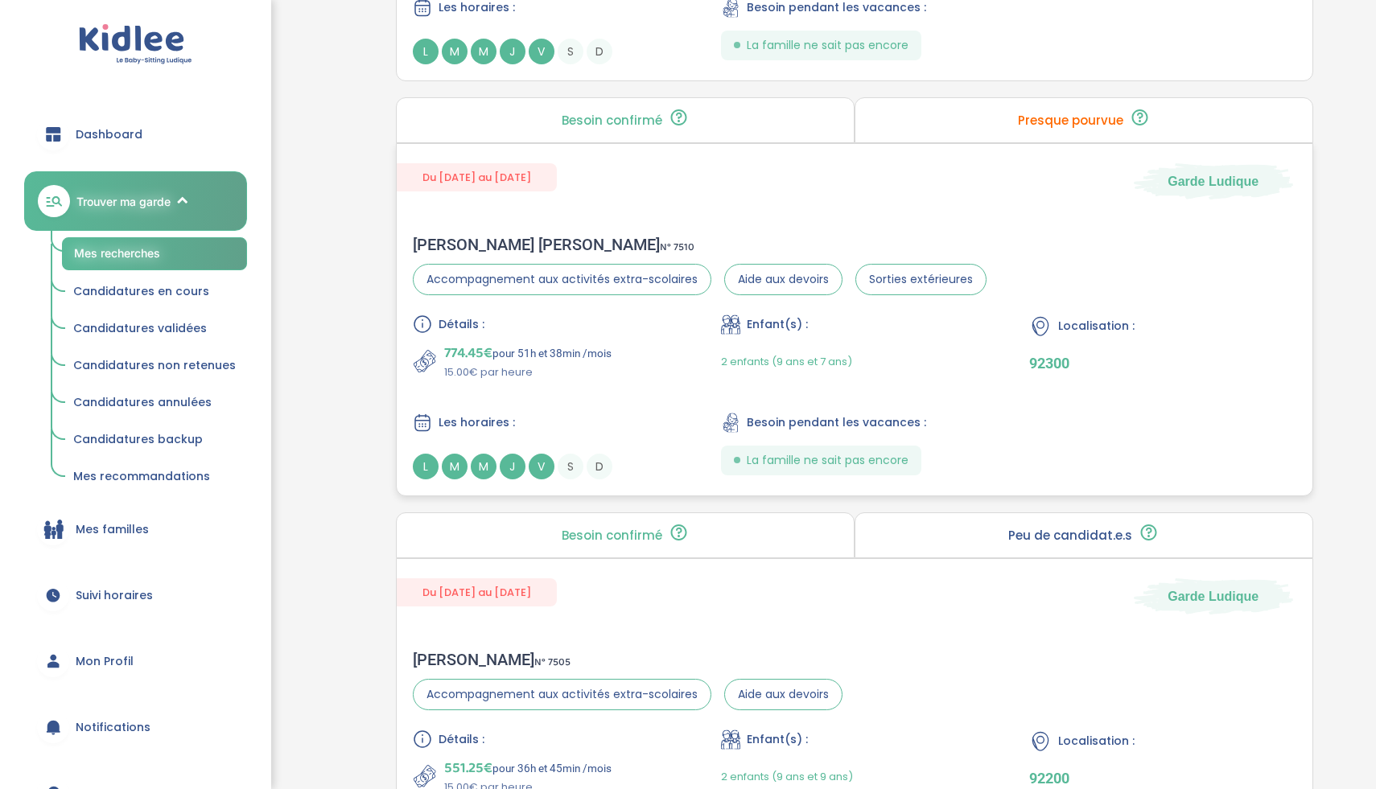
click at [674, 421] on div "Les horaires :" at bounding box center [546, 423] width 266 height 20
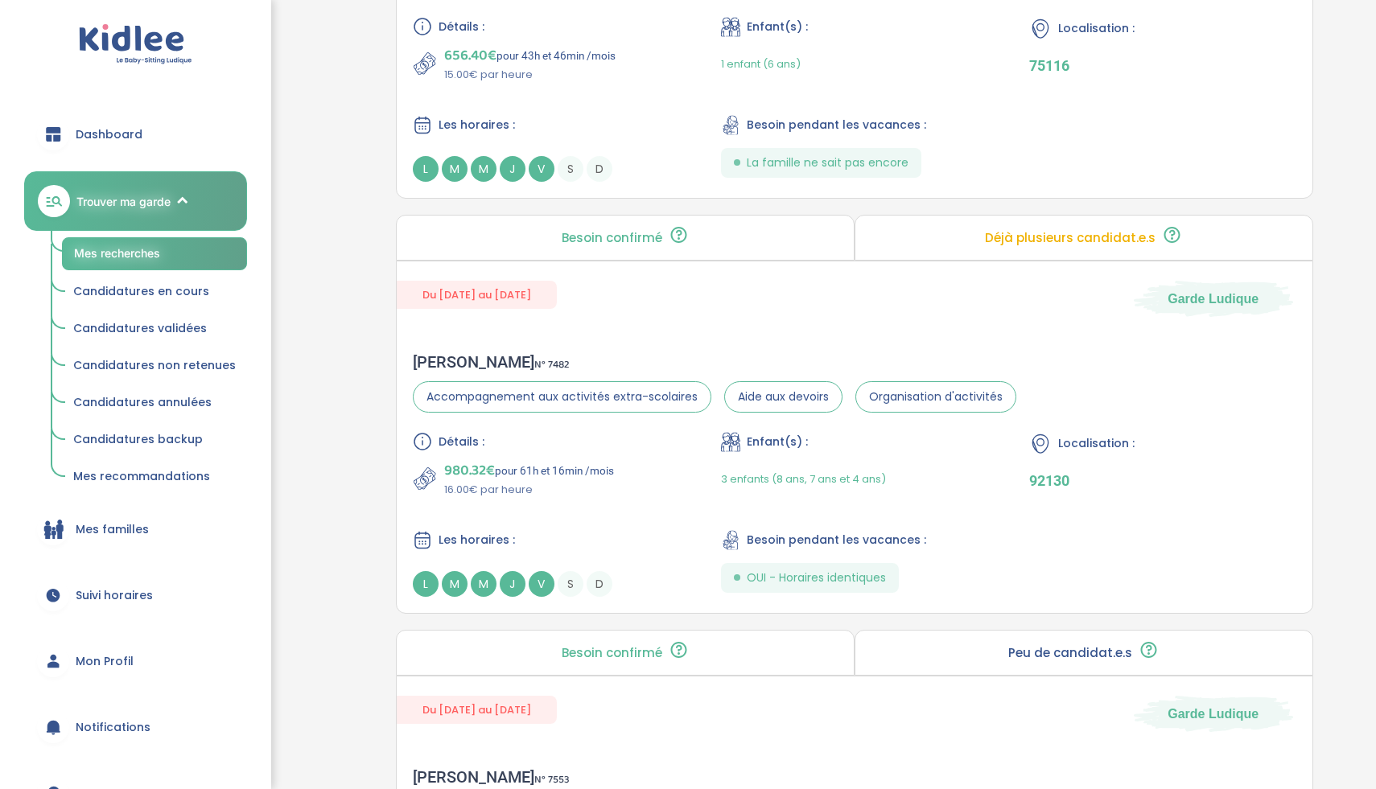
scroll to position [814, 0]
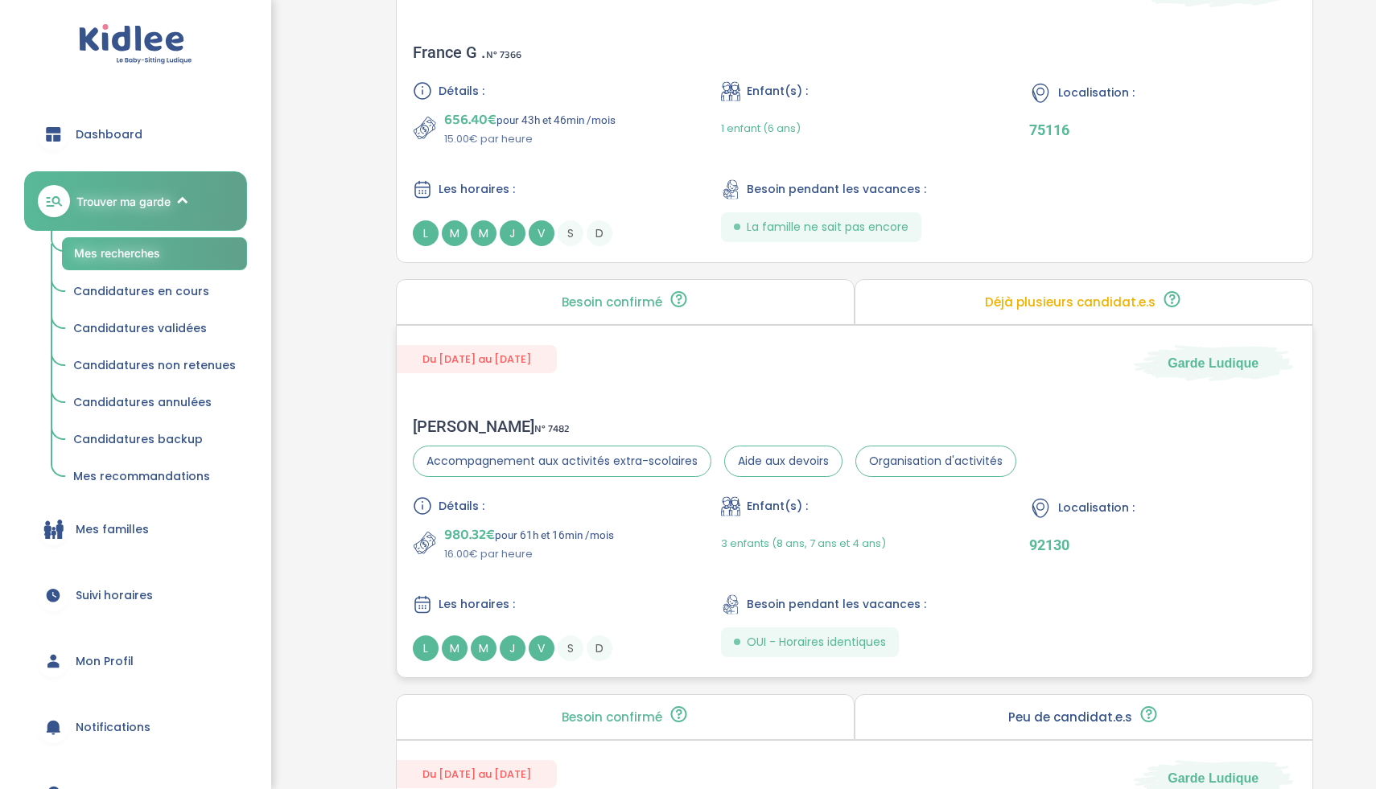
click at [648, 553] on div "980.32€ pour 61h et 16min /mois 16.00€ par heure" at bounding box center [546, 543] width 266 height 39
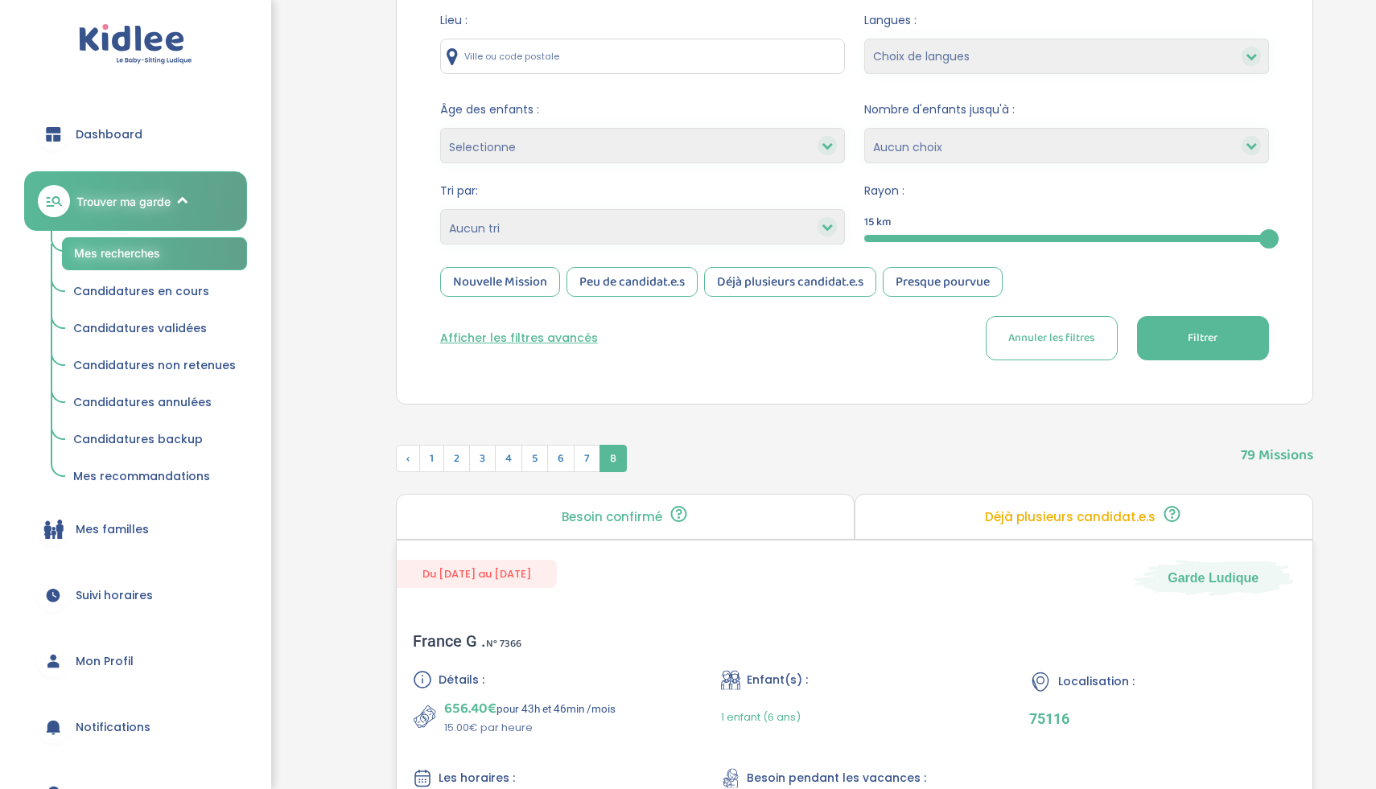
scroll to position [209, 0]
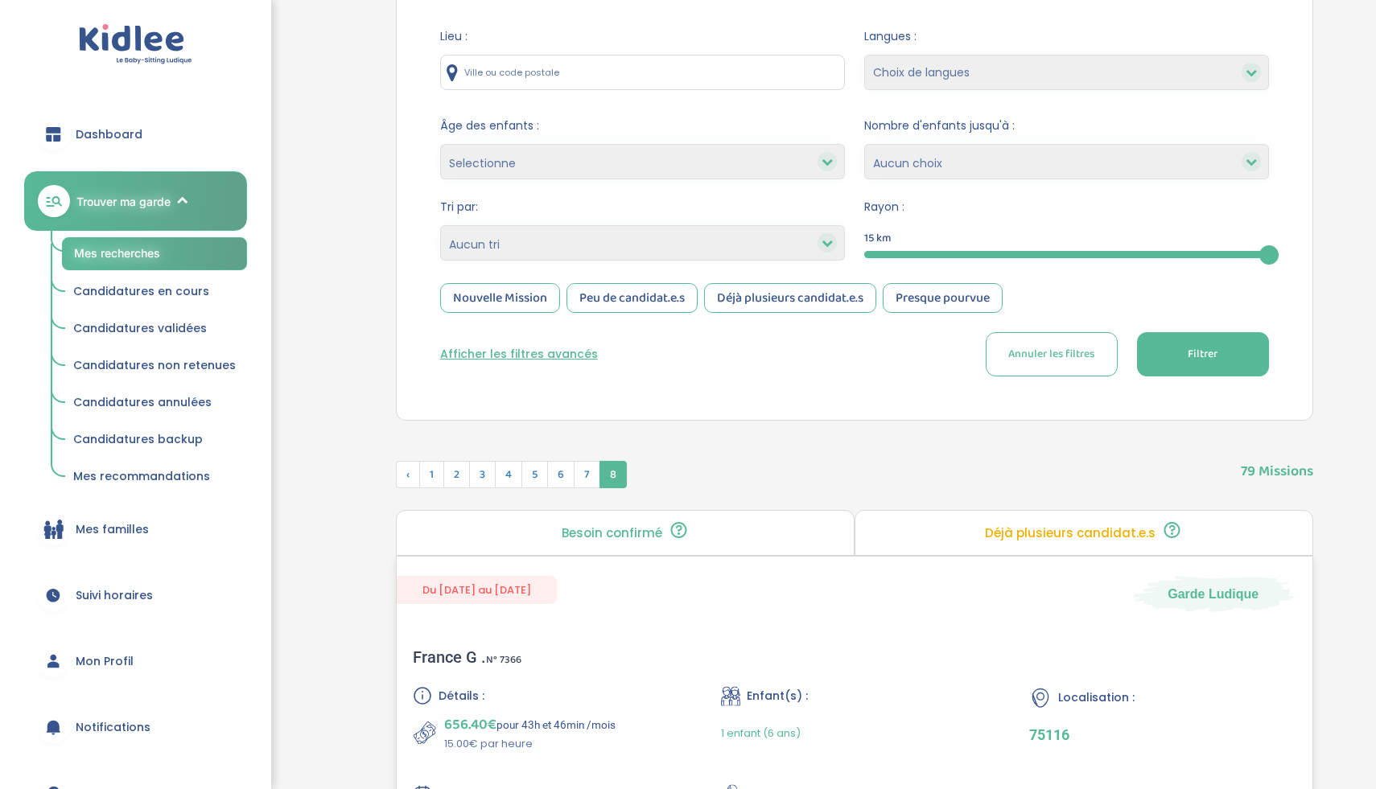
click at [648, 670] on div "France G . N° 7366 Détails : 656.40€ pour 43h et 46min /mois 15.00€ par heure E…" at bounding box center [854, 749] width 915 height 236
click at [910, 248] on div "15" at bounding box center [1066, 254] width 405 height 19
click at [1166, 356] on button "Filtrer" at bounding box center [1203, 354] width 132 height 44
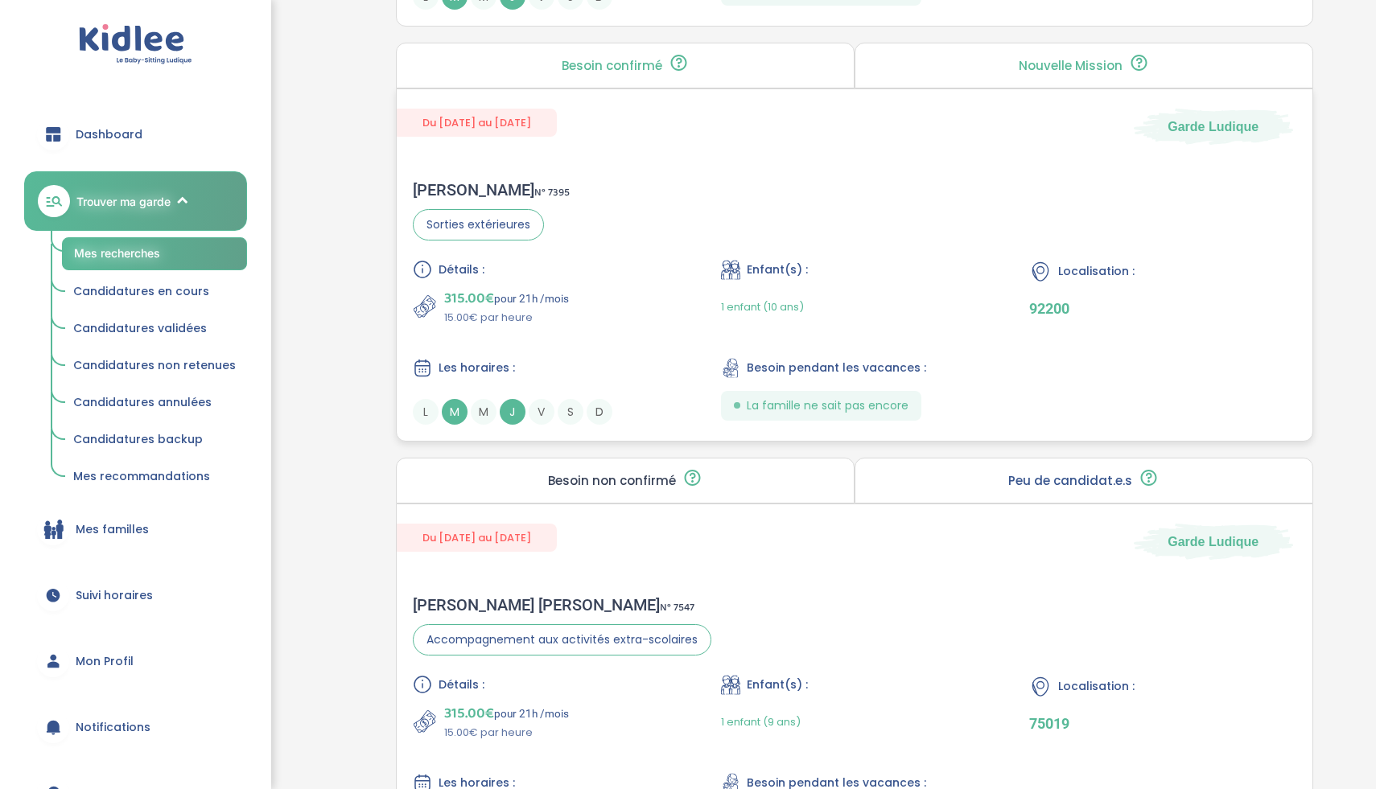
scroll to position [1564, 0]
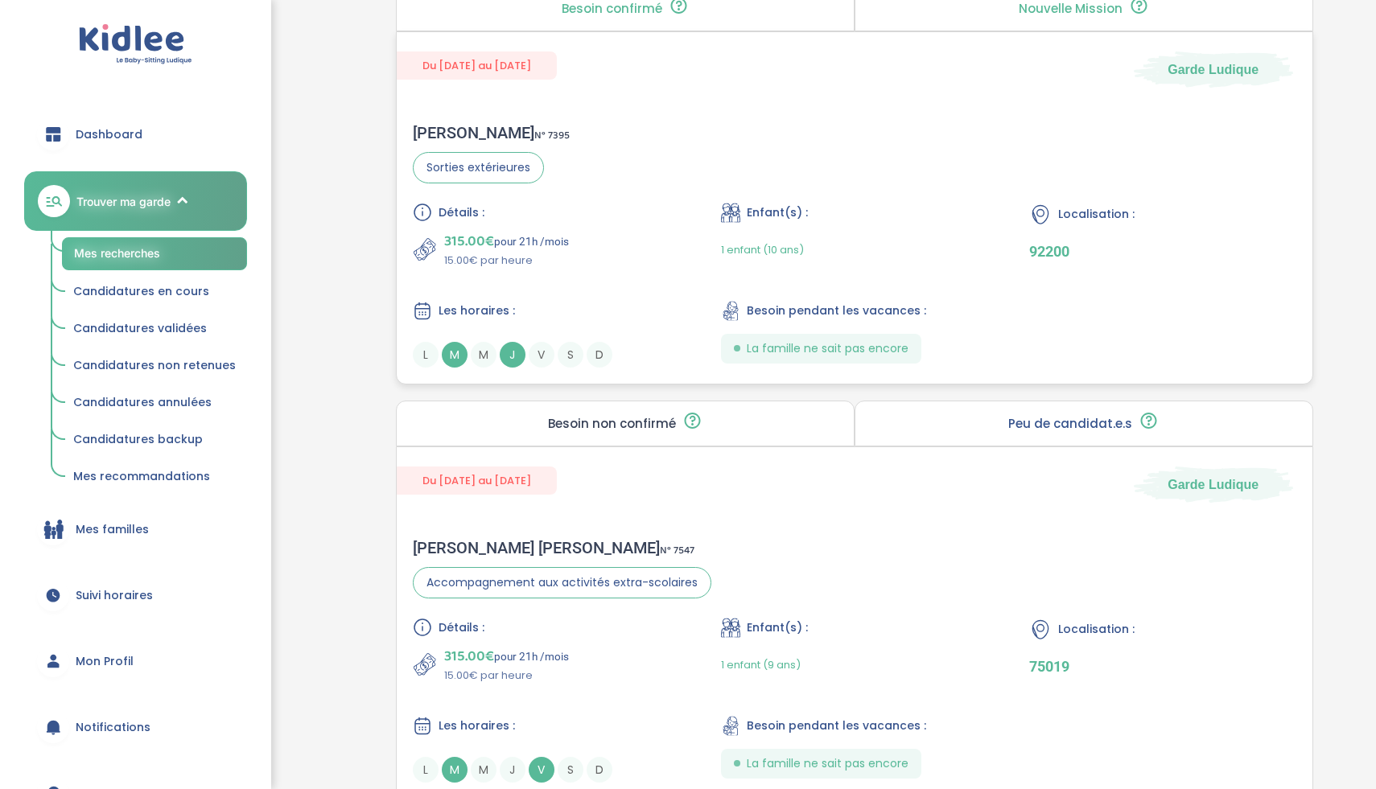
click at [1037, 211] on icon at bounding box center [1040, 215] width 15 height 19
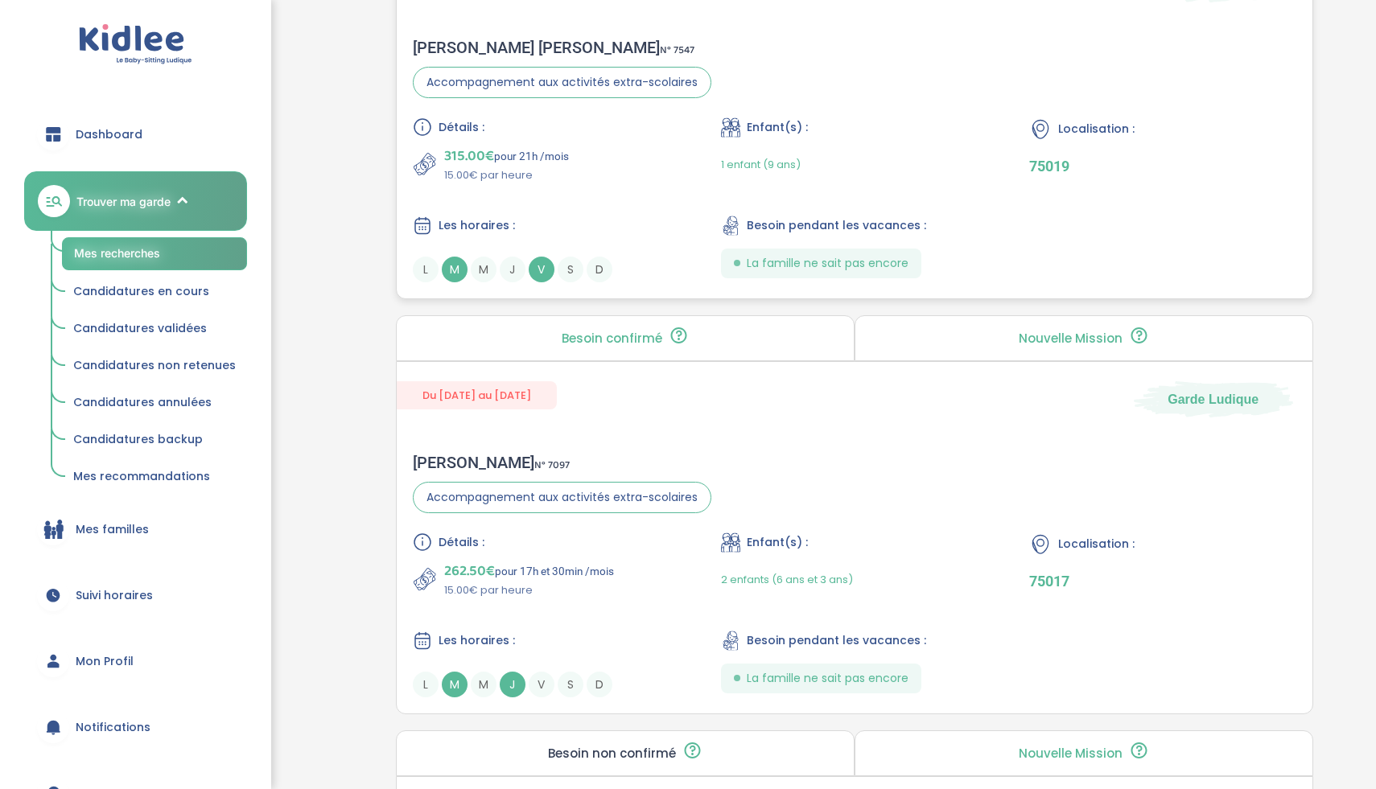
scroll to position [2099, 0]
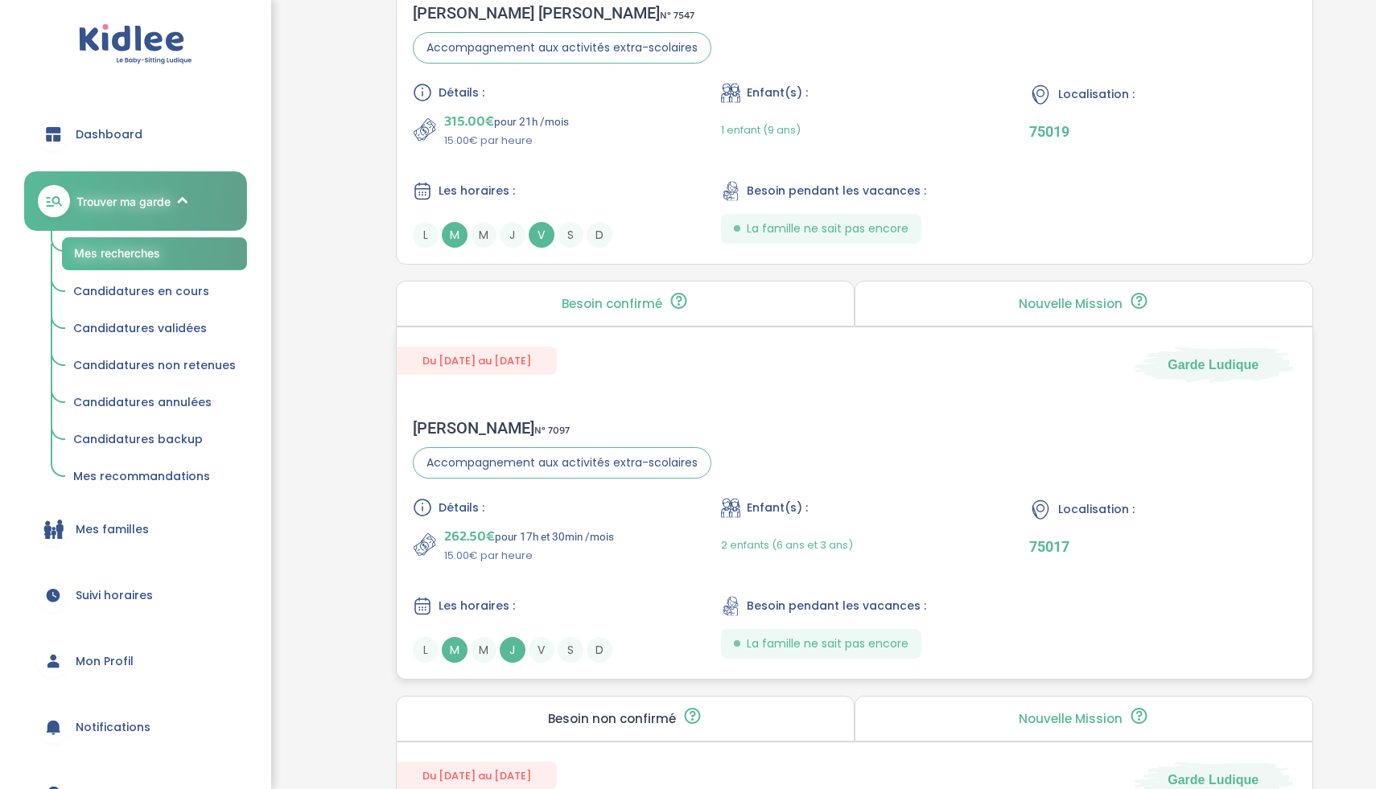
click at [656, 558] on div "262.50€ pour 17h et 30min /mois 15.00€ par heure" at bounding box center [546, 544] width 266 height 39
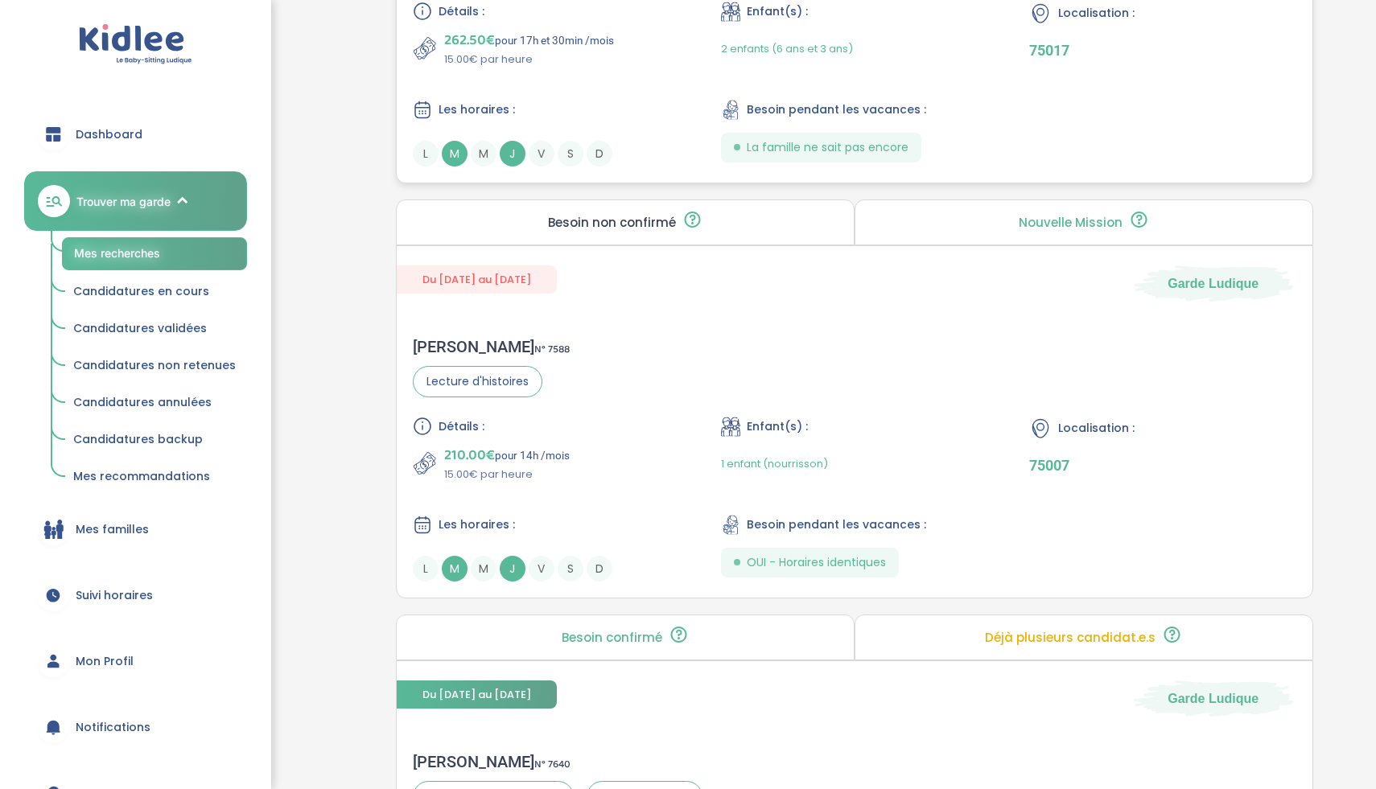
scroll to position [2923, 0]
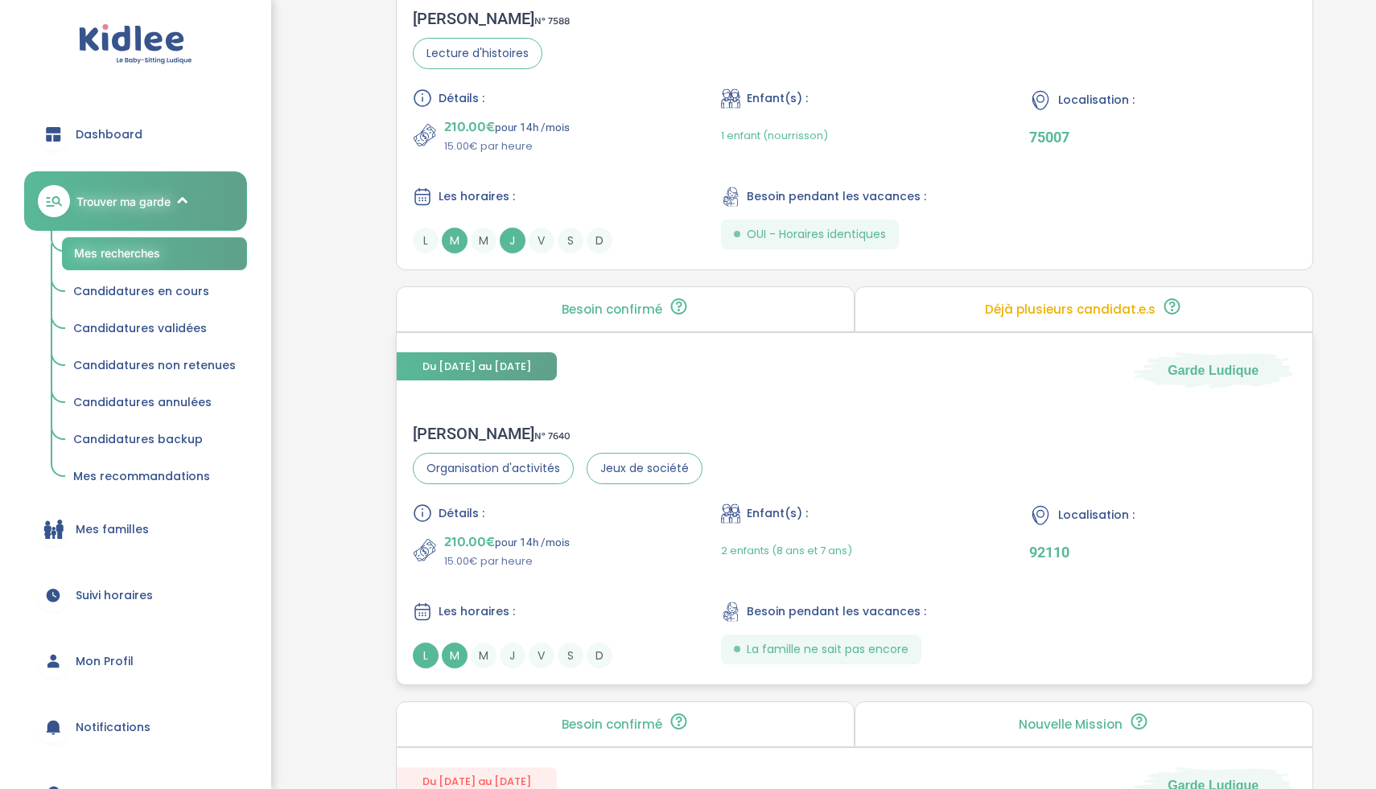
click at [623, 567] on div "210.00€ pour 14h /mois 15.00€ par heure" at bounding box center [546, 550] width 266 height 39
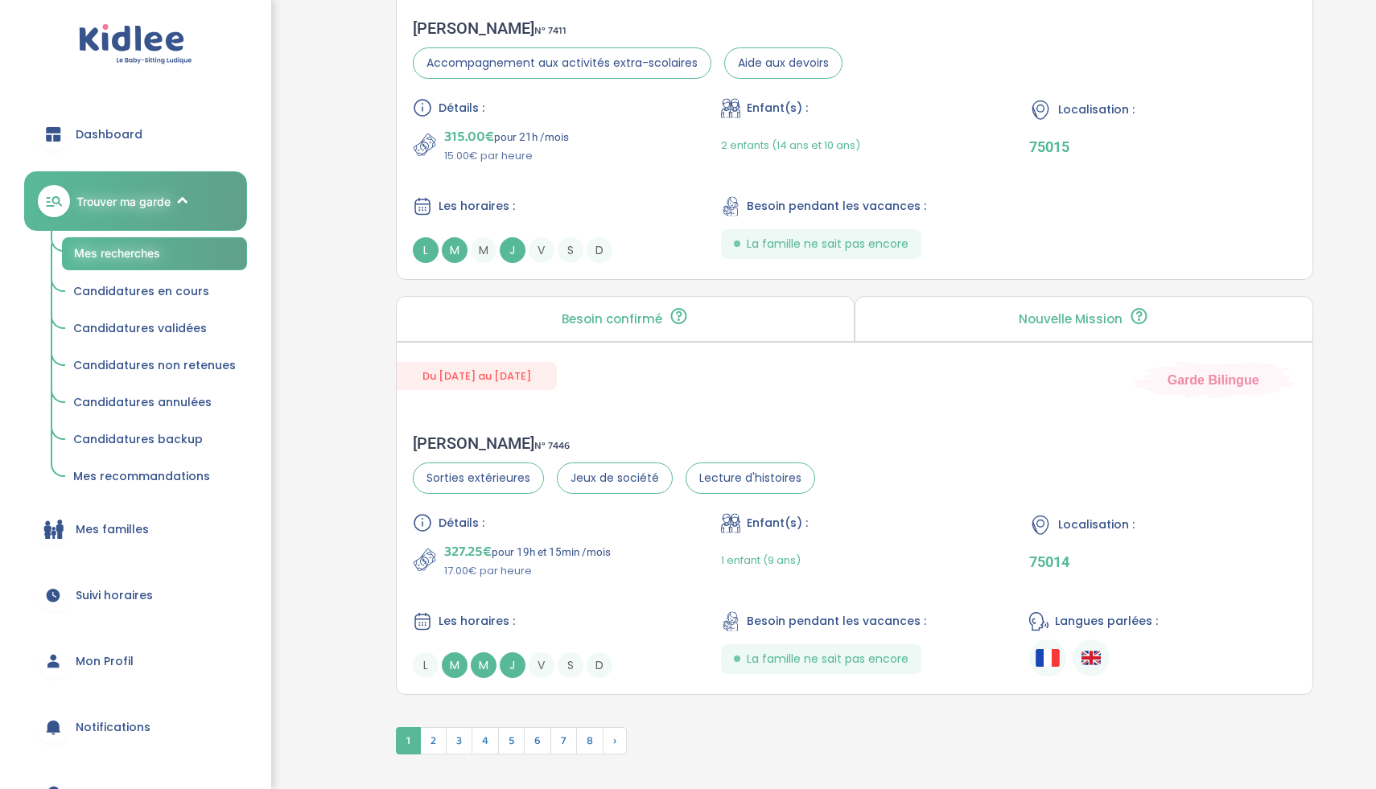
scroll to position [4205, 0]
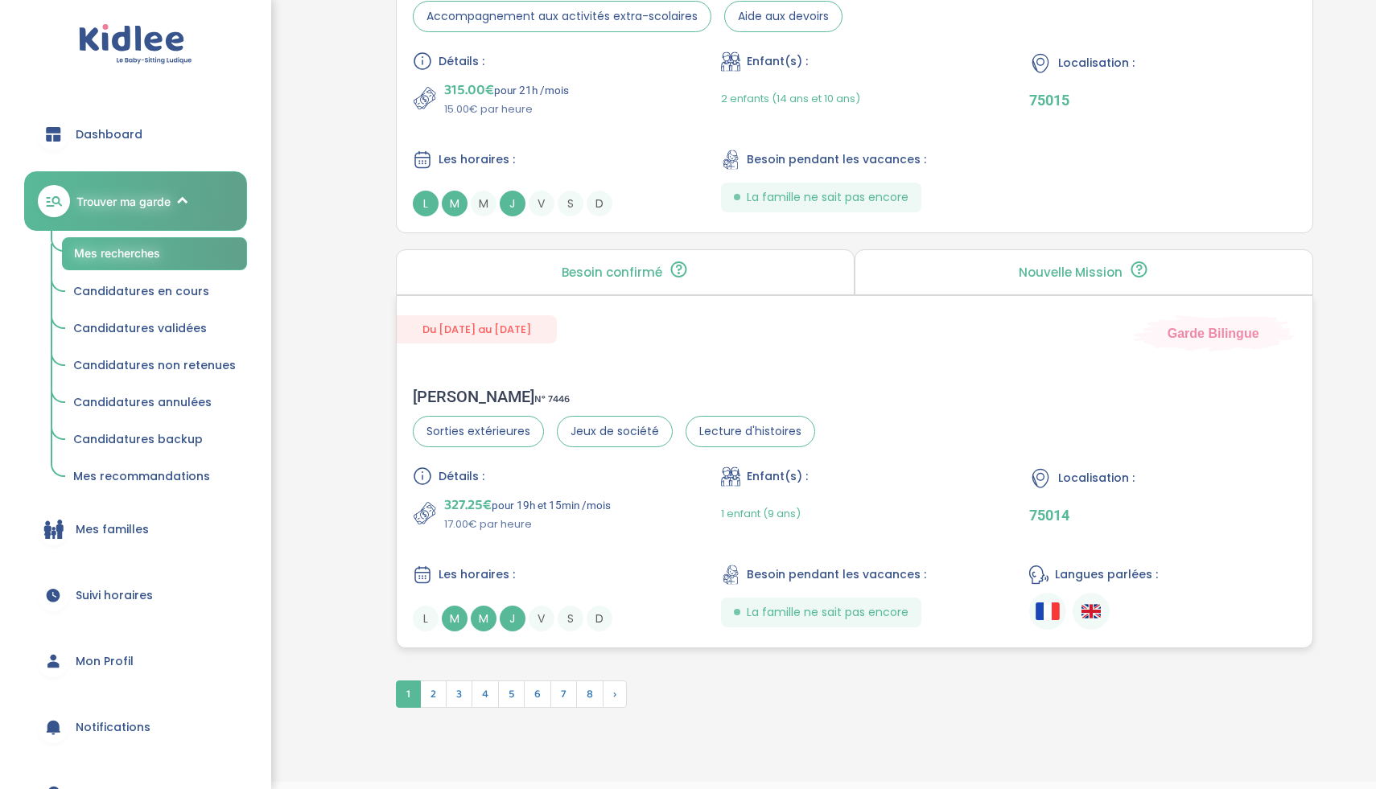
click at [686, 598] on div "Détails : 327.25€ pour 19h et 15min /mois 17.00€ par heure Enfant(s) : 1 enfant…" at bounding box center [854, 549] width 883 height 165
click at [668, 581] on div "Les horaires :" at bounding box center [546, 575] width 266 height 20
click at [556, 533] on div "Détails : 327.25€ pour 19h et 15min /mois 17.00€ par heure Enfant(s) : 1 enfant…" at bounding box center [854, 549] width 883 height 165
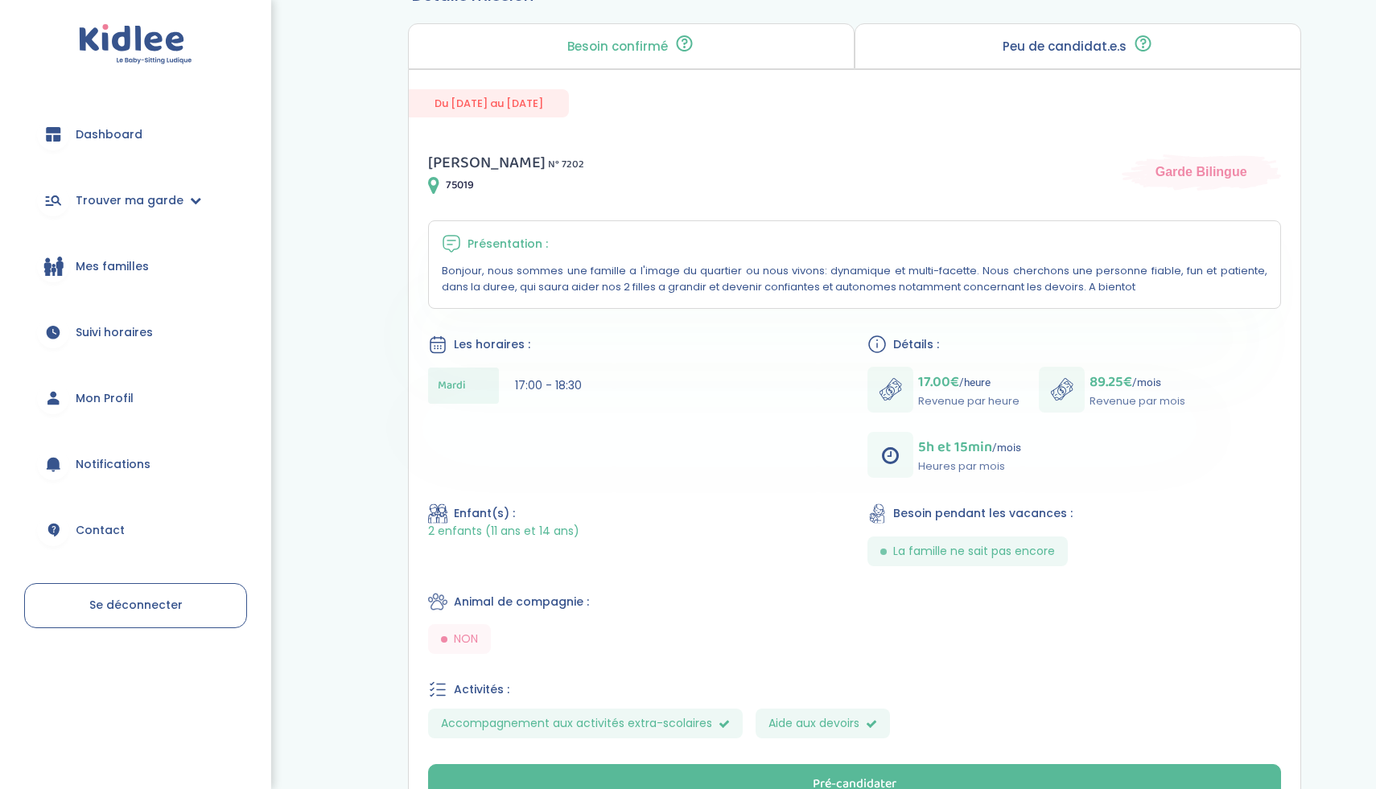
scroll to position [2, 0]
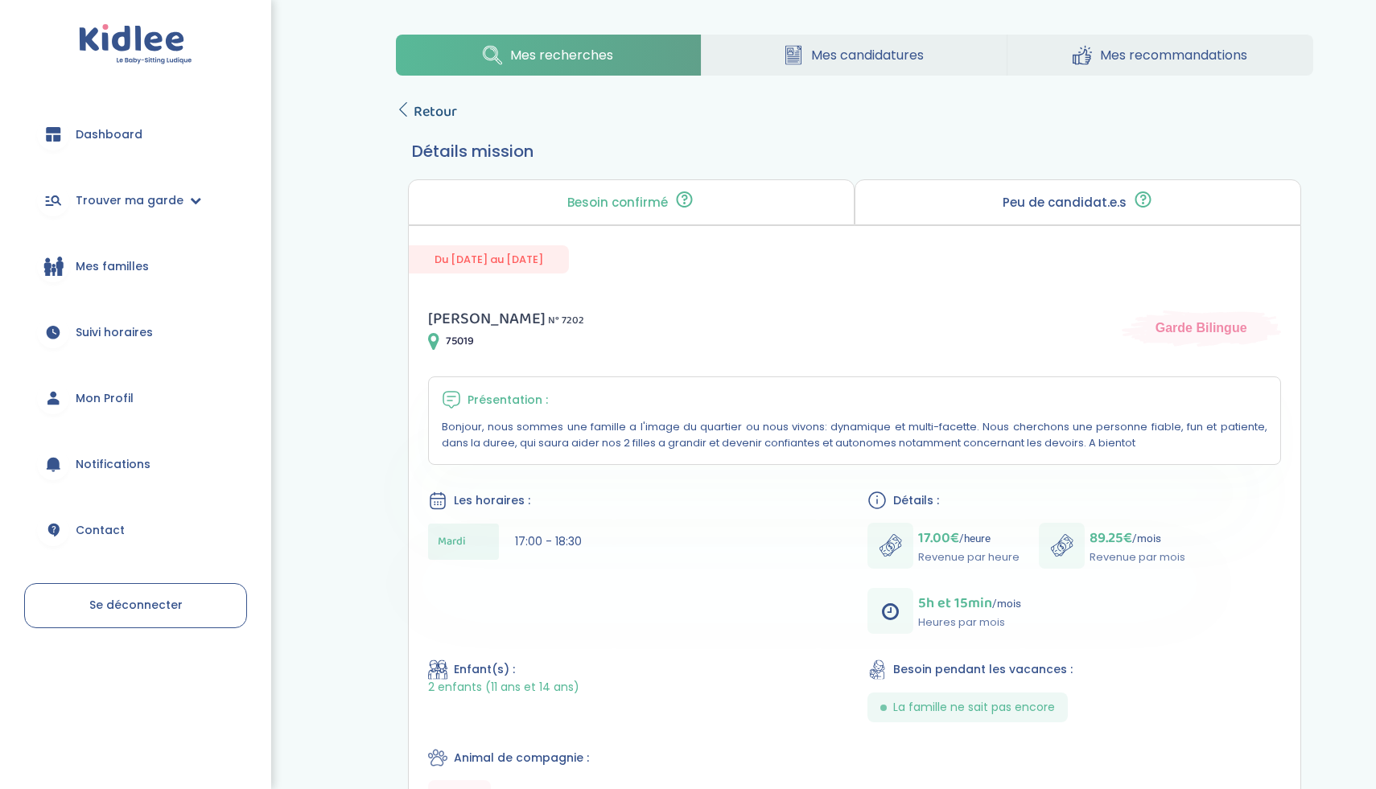
click at [434, 112] on span "Retour" at bounding box center [434, 112] width 43 height 23
click at [443, 112] on span "Retour" at bounding box center [434, 113] width 43 height 23
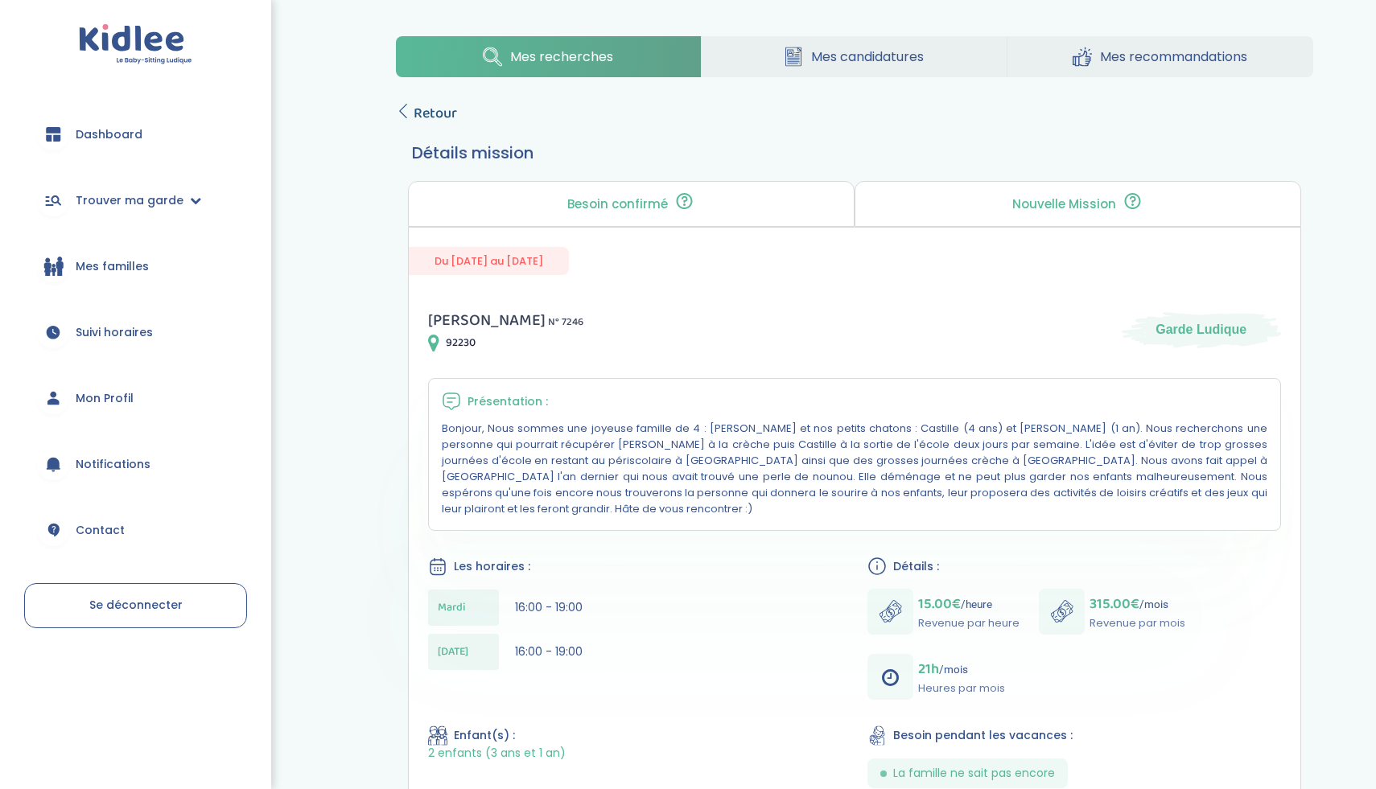
click at [429, 110] on span "Retour" at bounding box center [434, 113] width 43 height 23
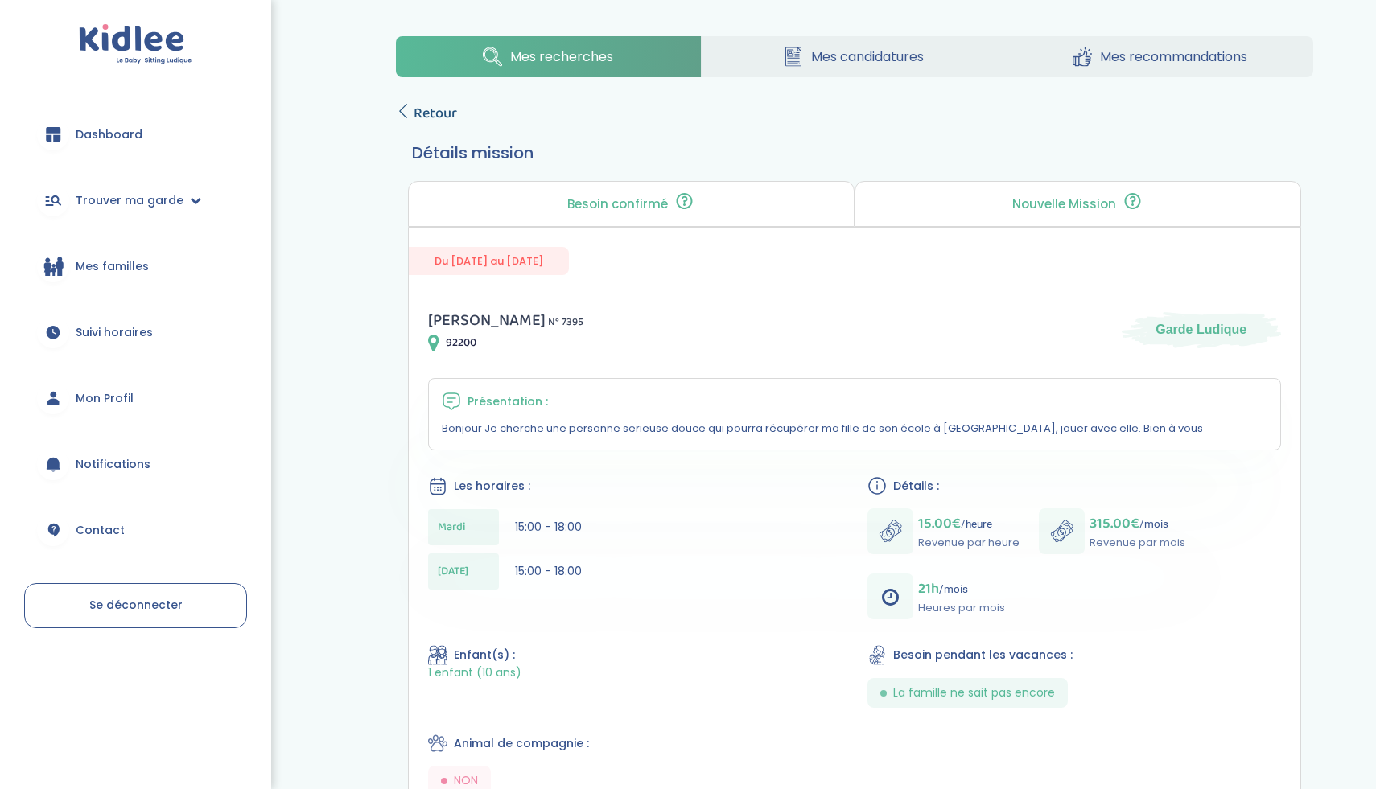
click at [435, 118] on span "Retour" at bounding box center [434, 113] width 43 height 23
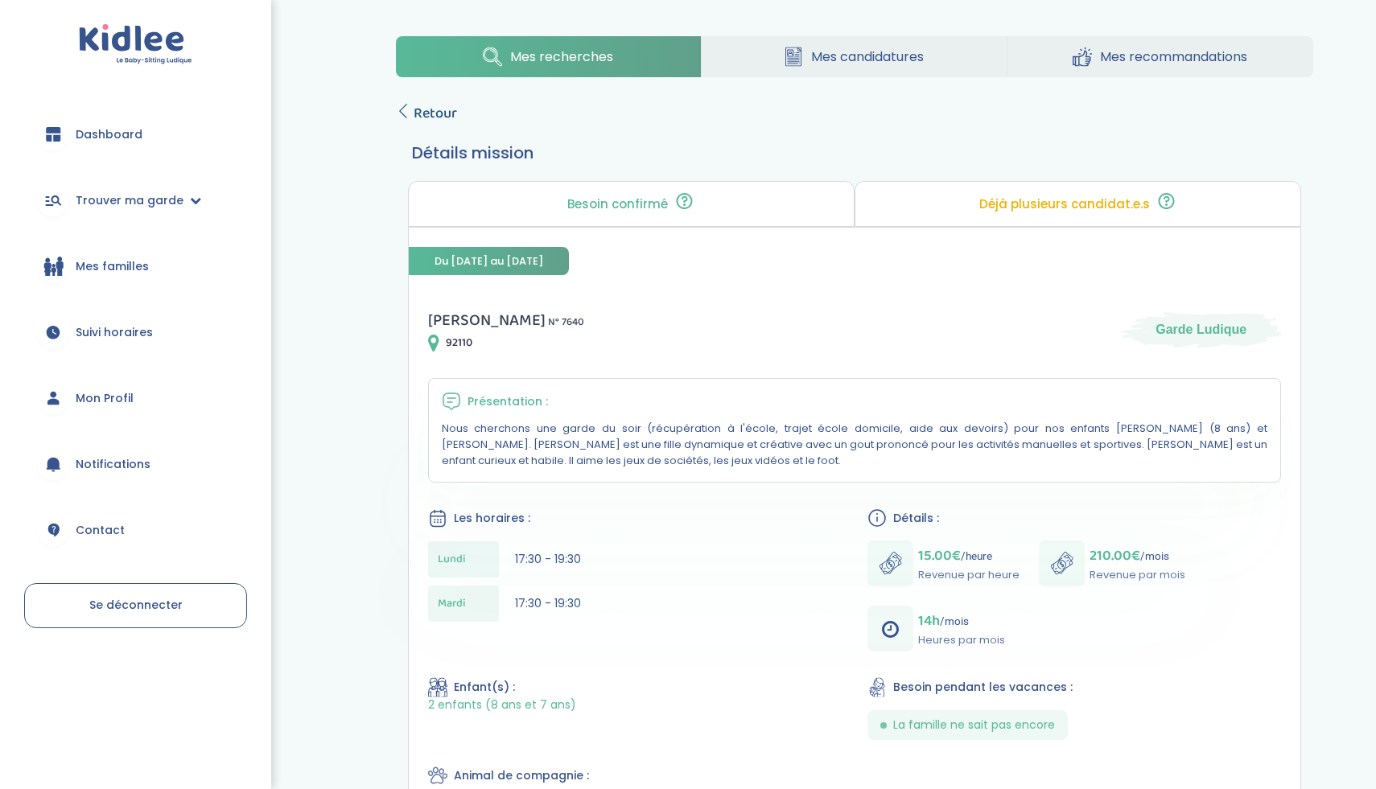
click at [443, 121] on span "Retour" at bounding box center [434, 113] width 43 height 23
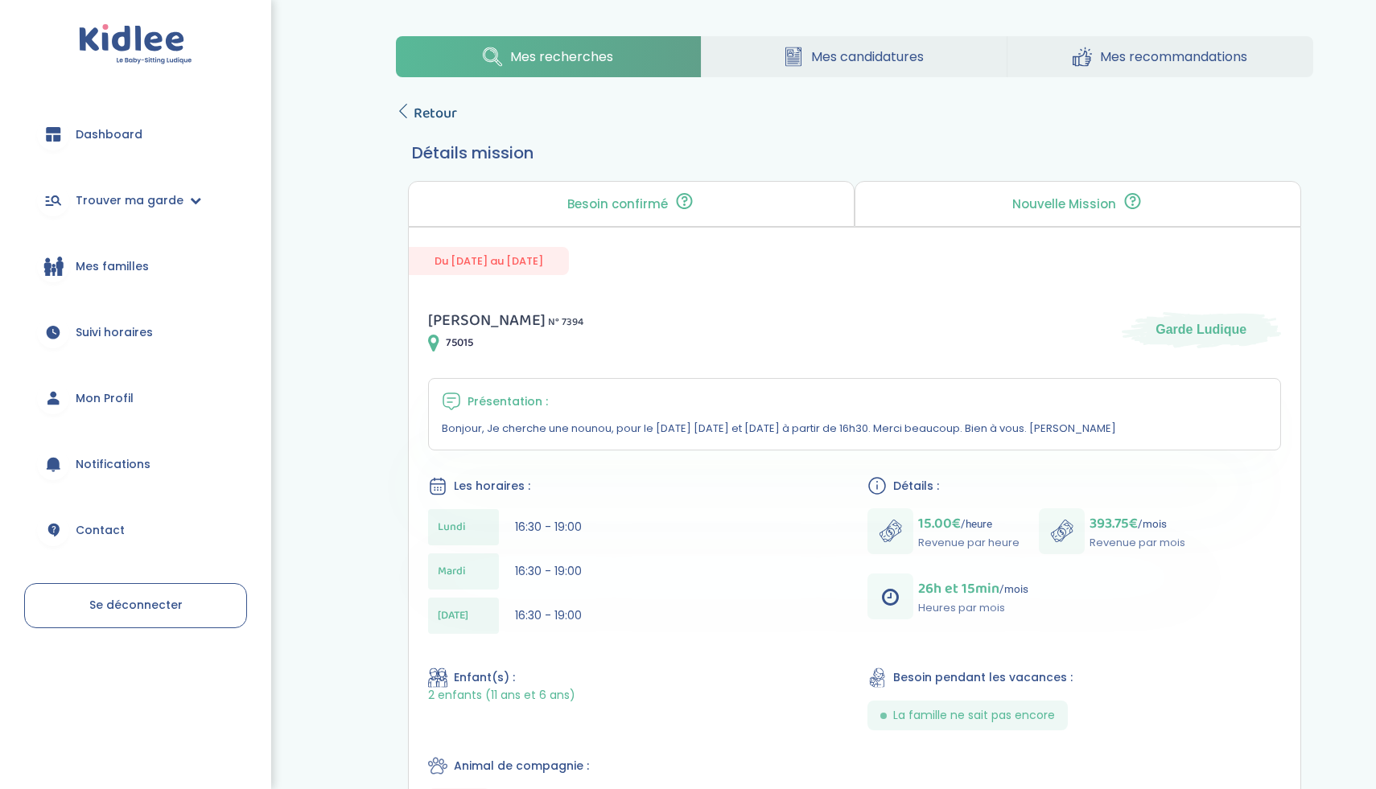
click at [400, 117] on icon at bounding box center [403, 111] width 14 height 14
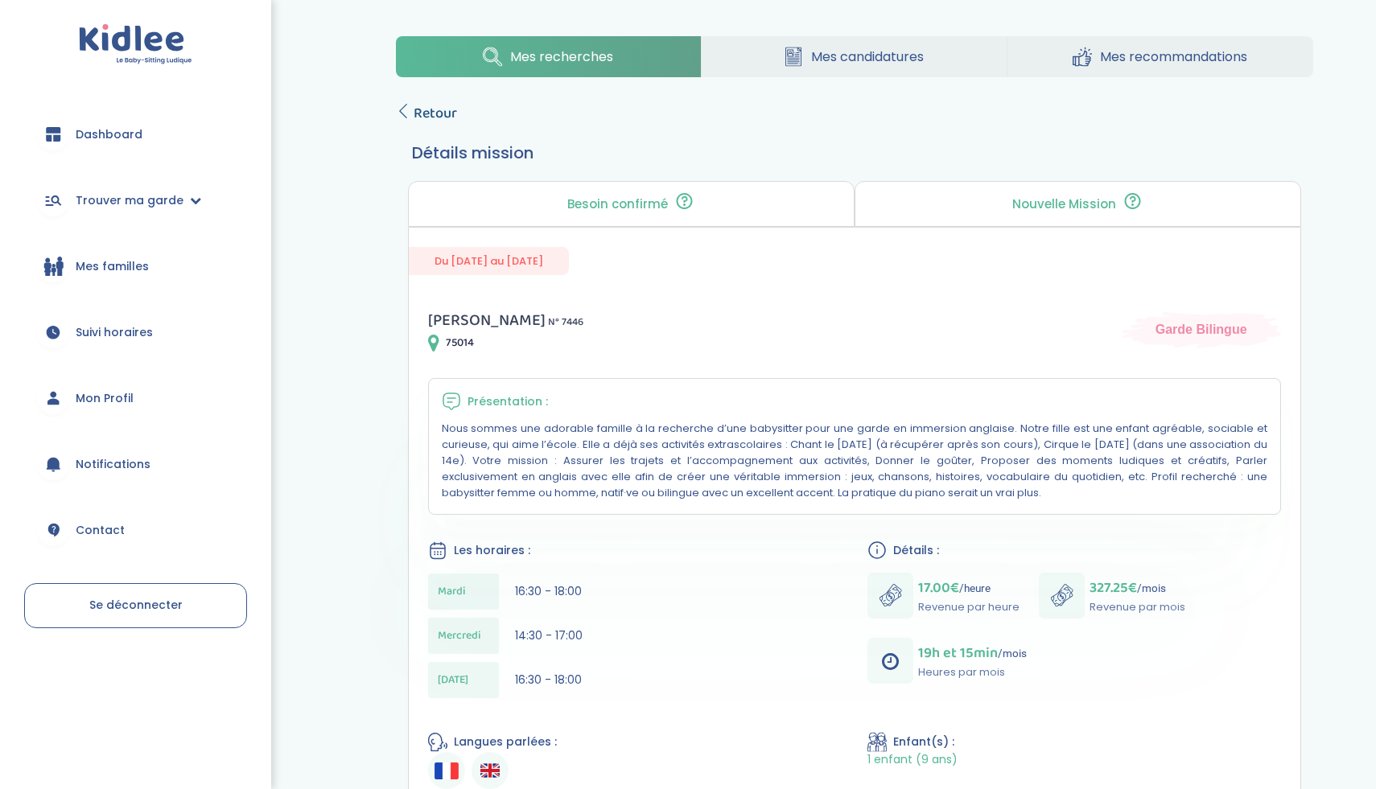
click at [421, 119] on span "Retour" at bounding box center [434, 113] width 43 height 23
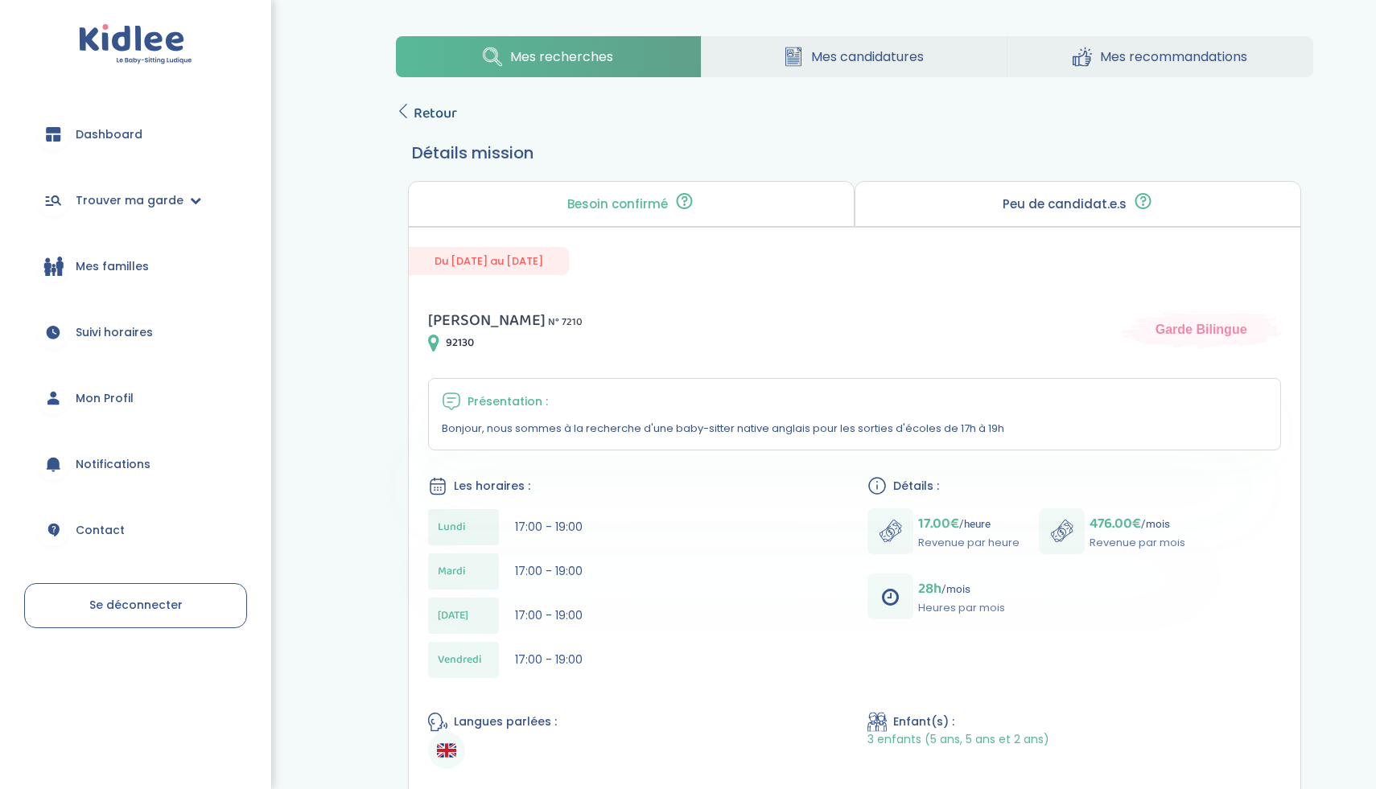
click at [437, 125] on span "Retour" at bounding box center [434, 113] width 43 height 23
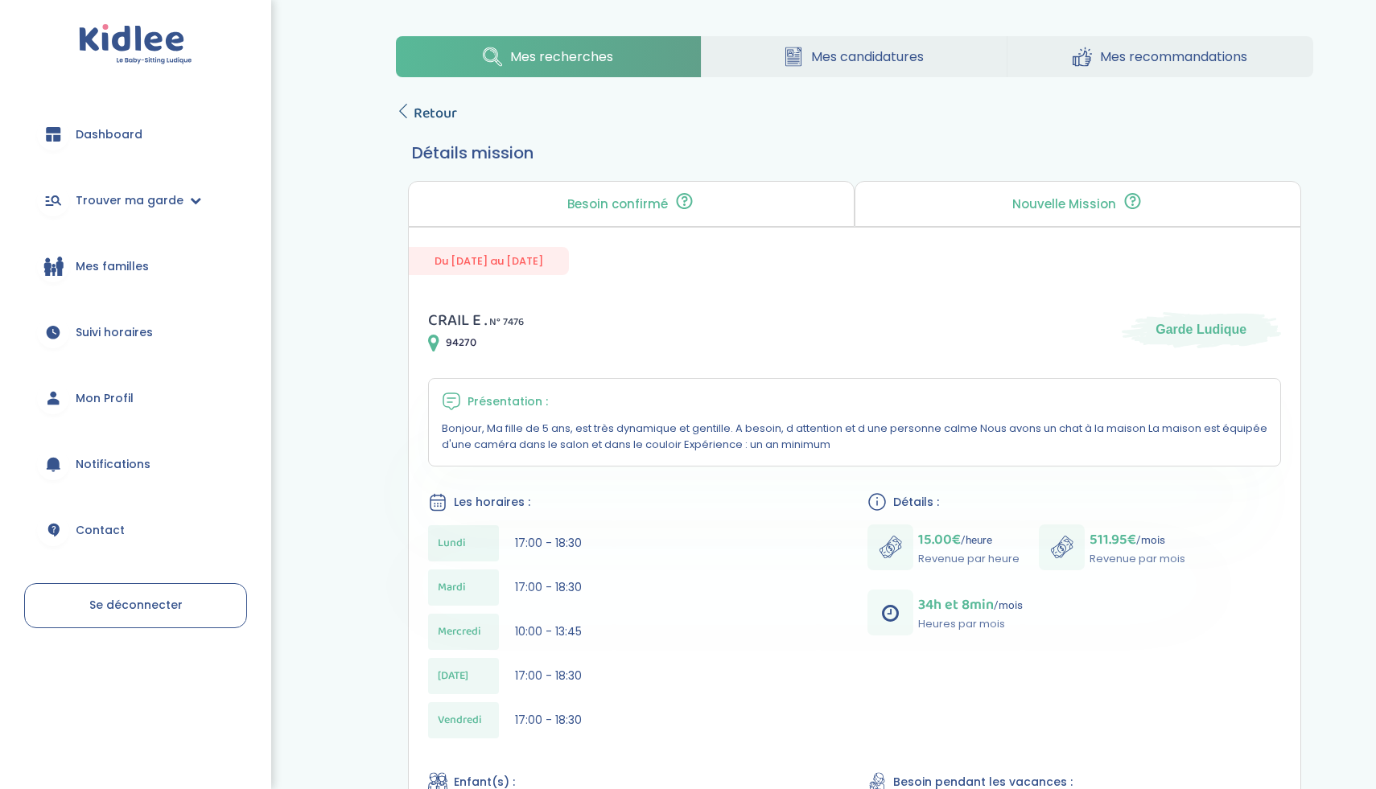
click at [451, 117] on span "Retour" at bounding box center [434, 113] width 43 height 23
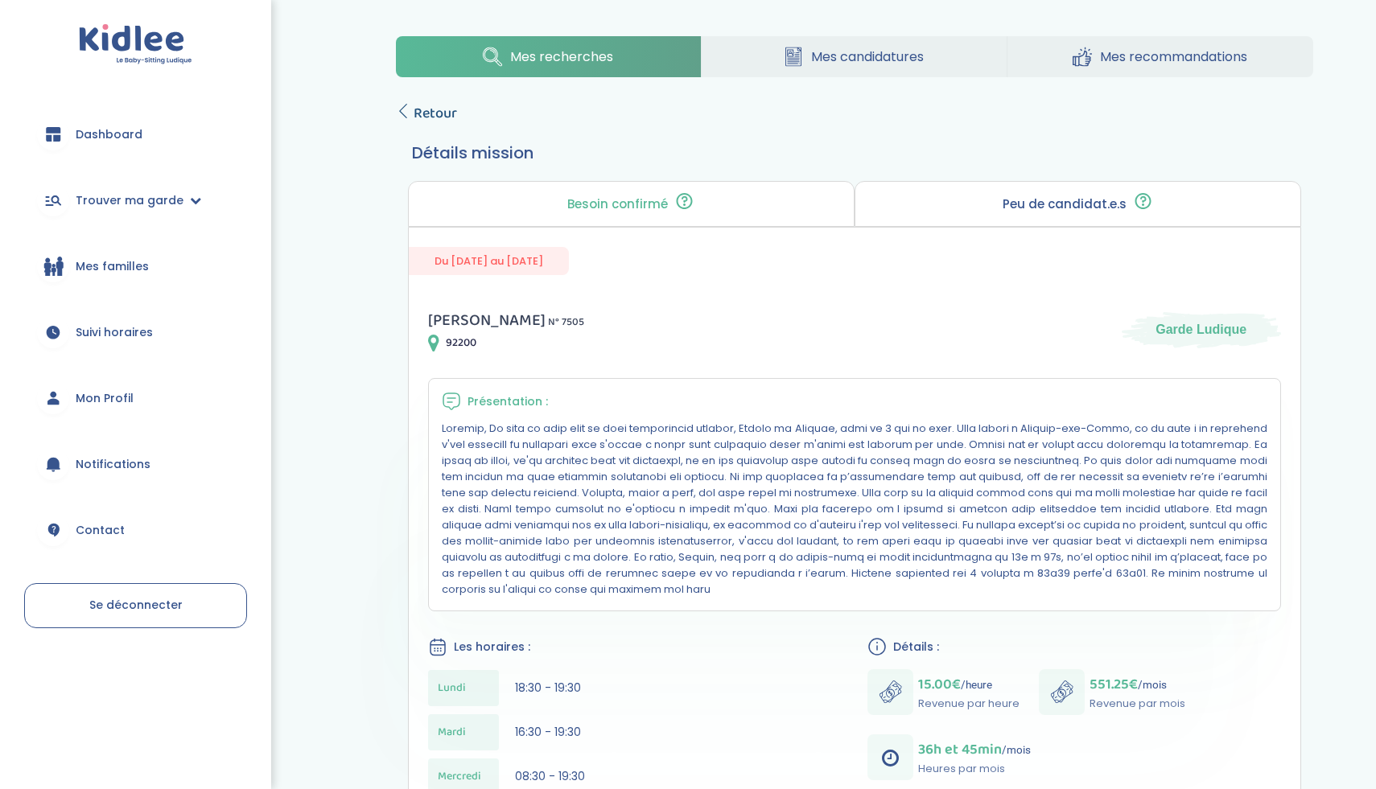
click at [417, 108] on span "Retour" at bounding box center [434, 113] width 43 height 23
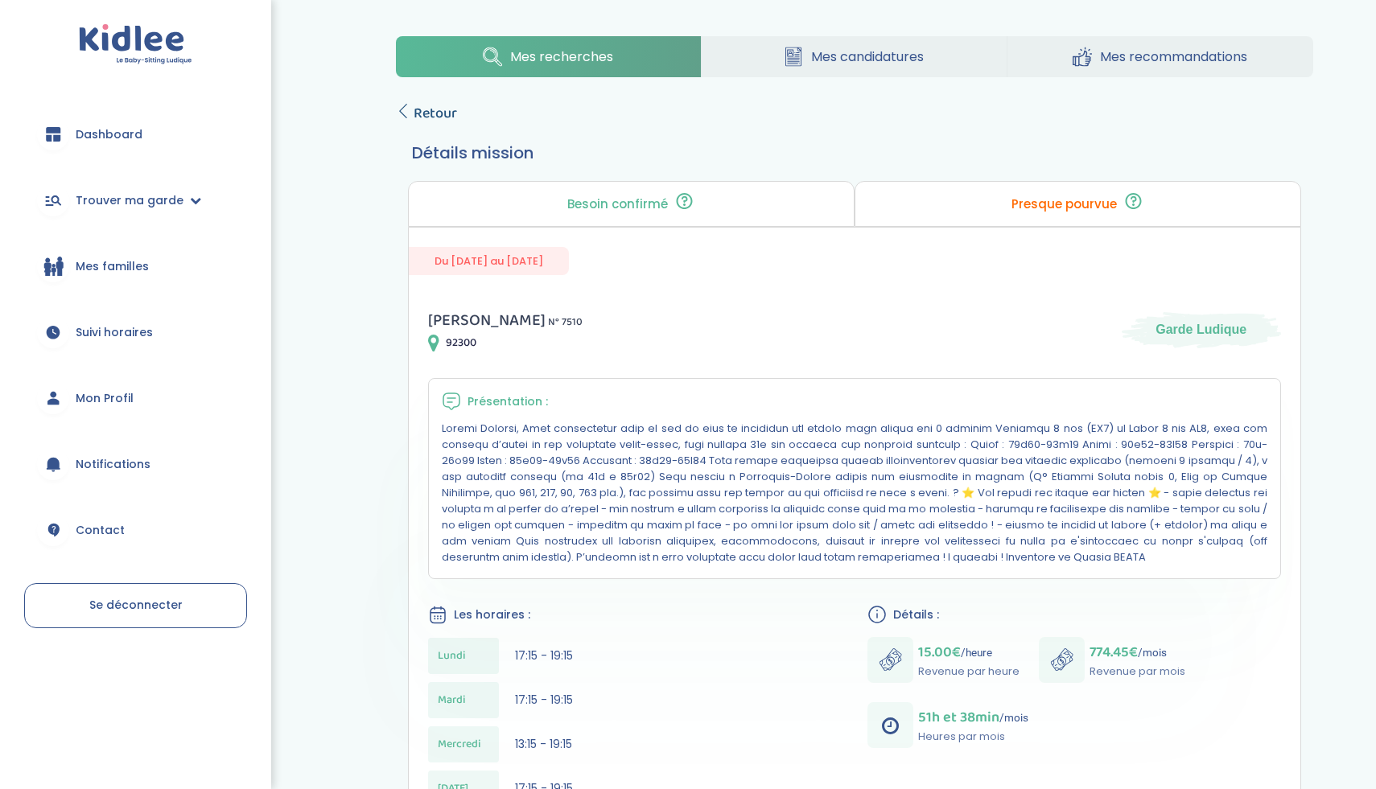
click at [442, 119] on span "Retour" at bounding box center [434, 113] width 43 height 23
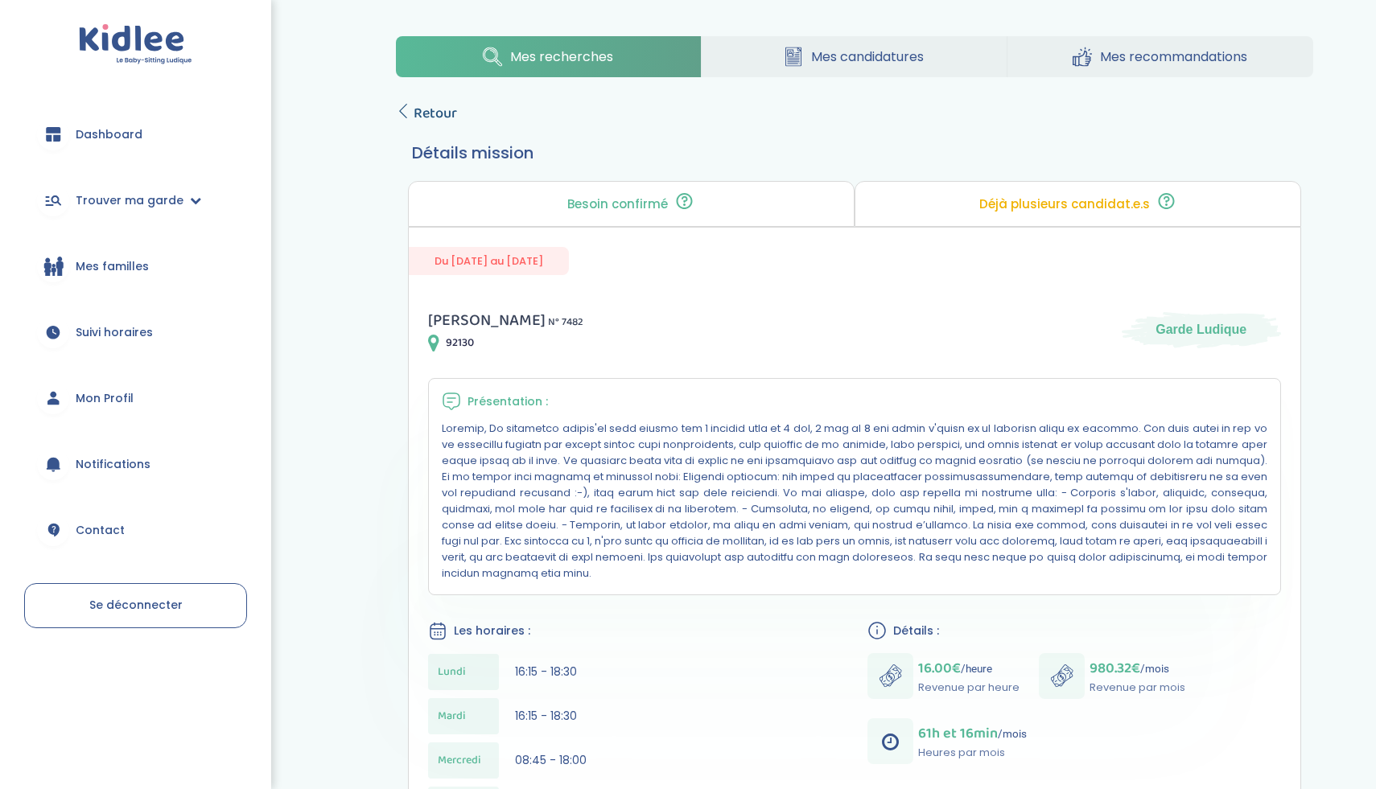
click at [438, 119] on span "Retour" at bounding box center [434, 113] width 43 height 23
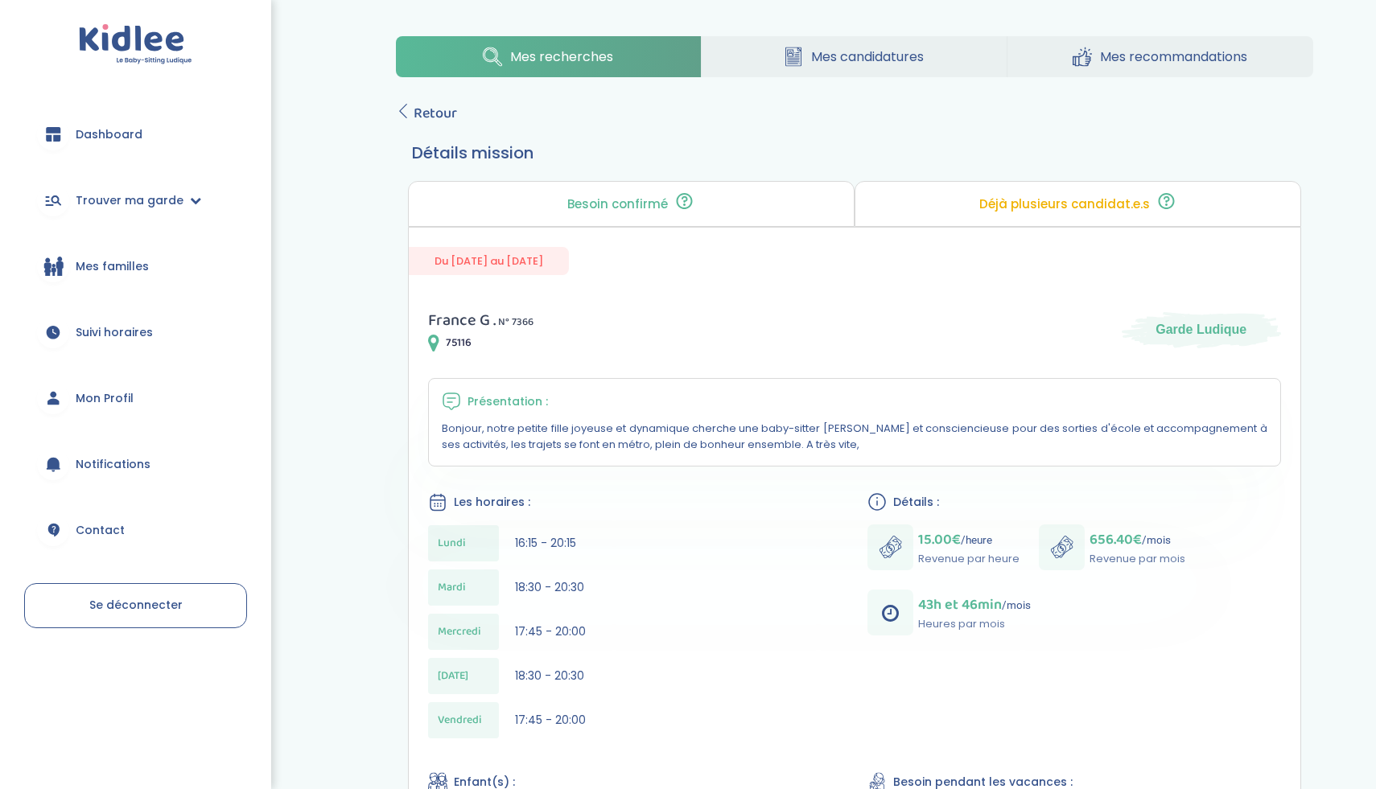
scroll to position [1, 0]
click at [421, 111] on span "Retour" at bounding box center [434, 112] width 43 height 23
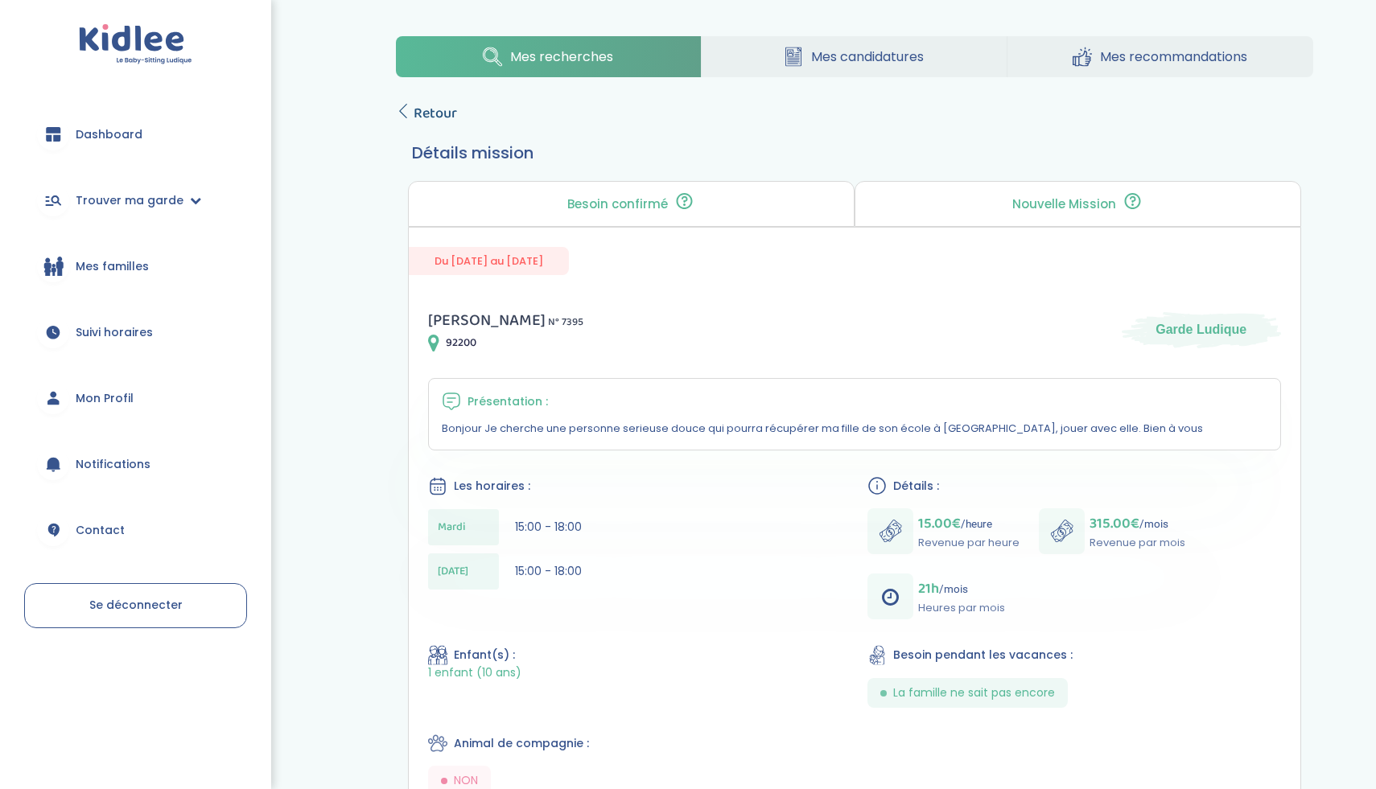
click at [416, 109] on span "Retour" at bounding box center [434, 113] width 43 height 23
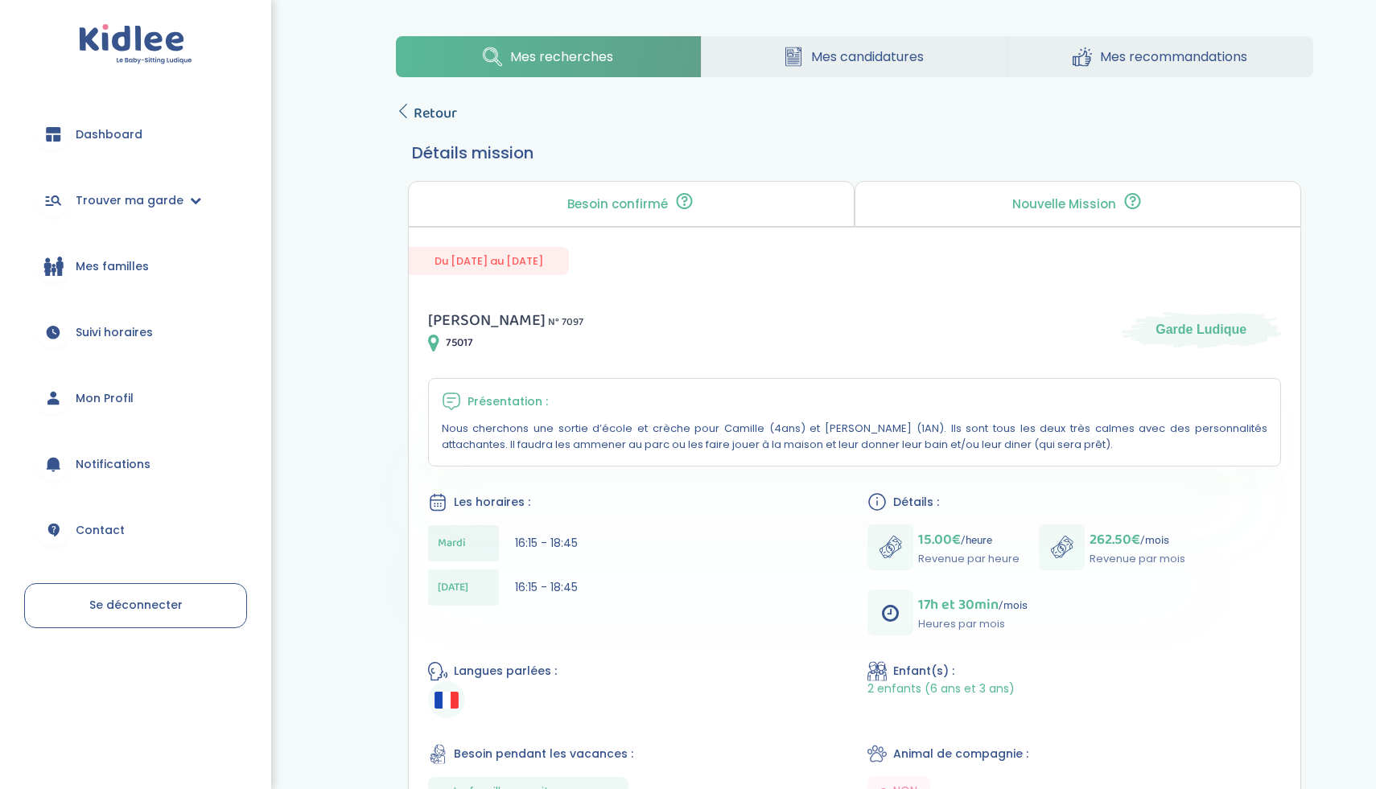
click at [431, 121] on span "Retour" at bounding box center [434, 113] width 43 height 23
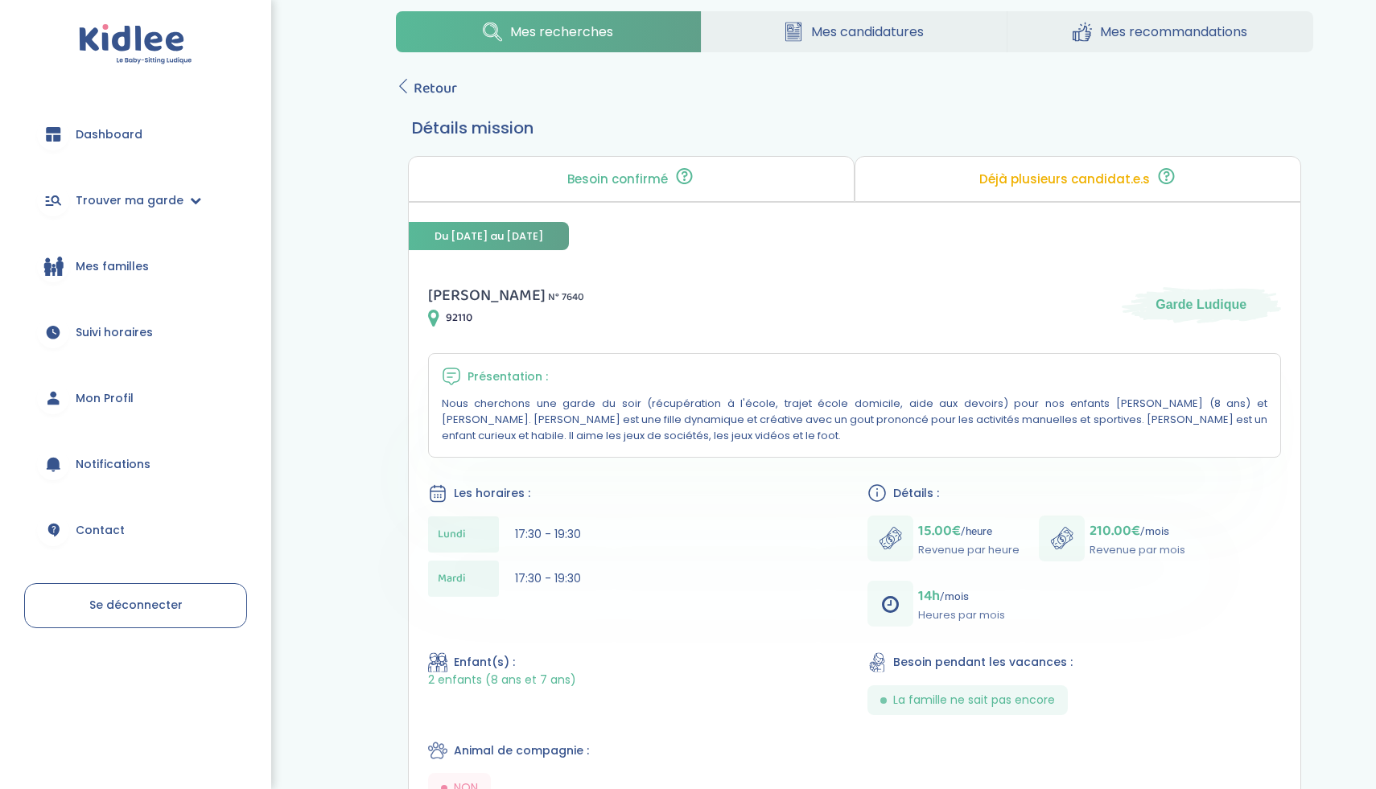
scroll to position [27, 0]
click at [426, 93] on span "Retour" at bounding box center [434, 87] width 43 height 23
